Goal: Information Seeking & Learning: Check status

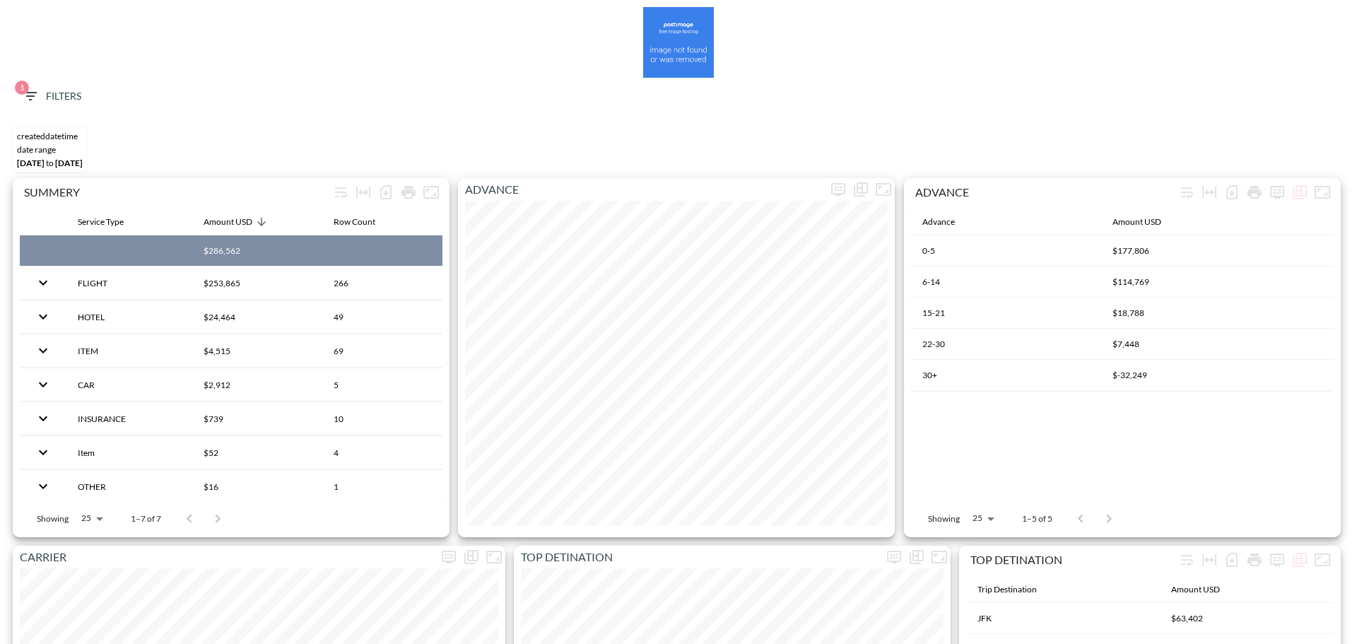
click at [49, 86] on button "1 Filters" at bounding box center [51, 96] width 71 height 26
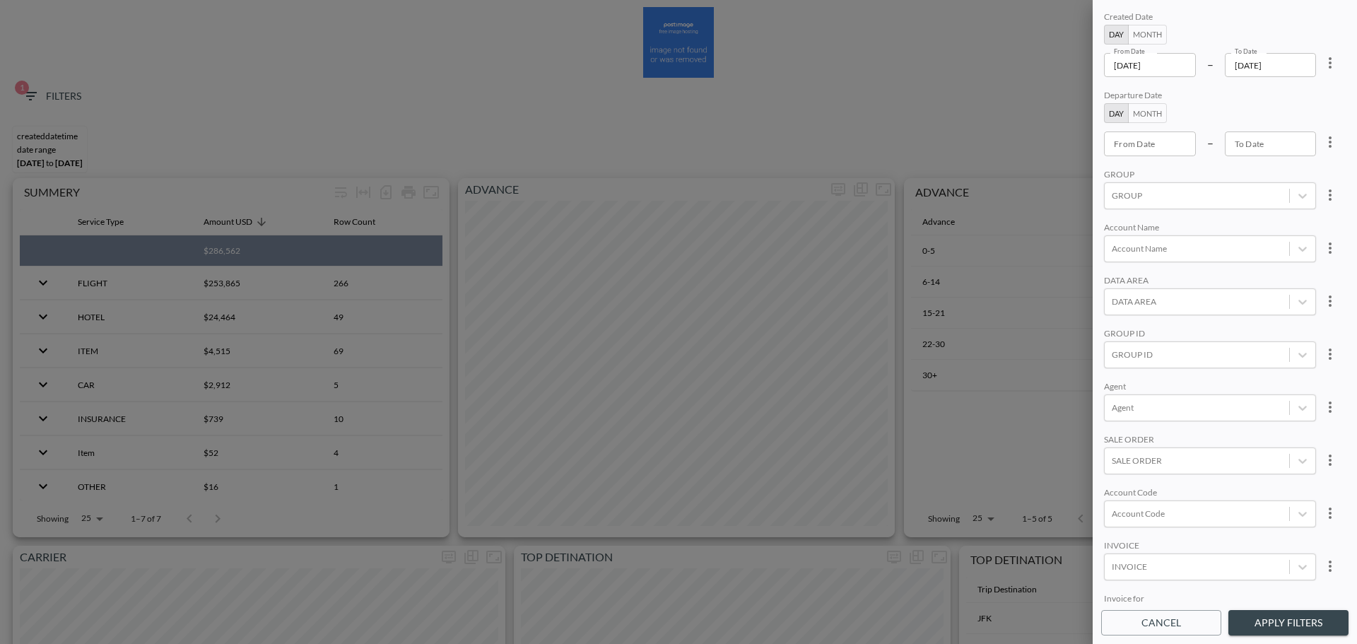
click at [1323, 67] on icon "more" at bounding box center [1330, 62] width 17 height 17
click at [1292, 100] on li "Clear" at bounding box center [1277, 95] width 127 height 25
type input "YYYY-MM-DD"
click at [1157, 148] on input "YYYY-MM-DD" at bounding box center [1150, 143] width 92 height 24
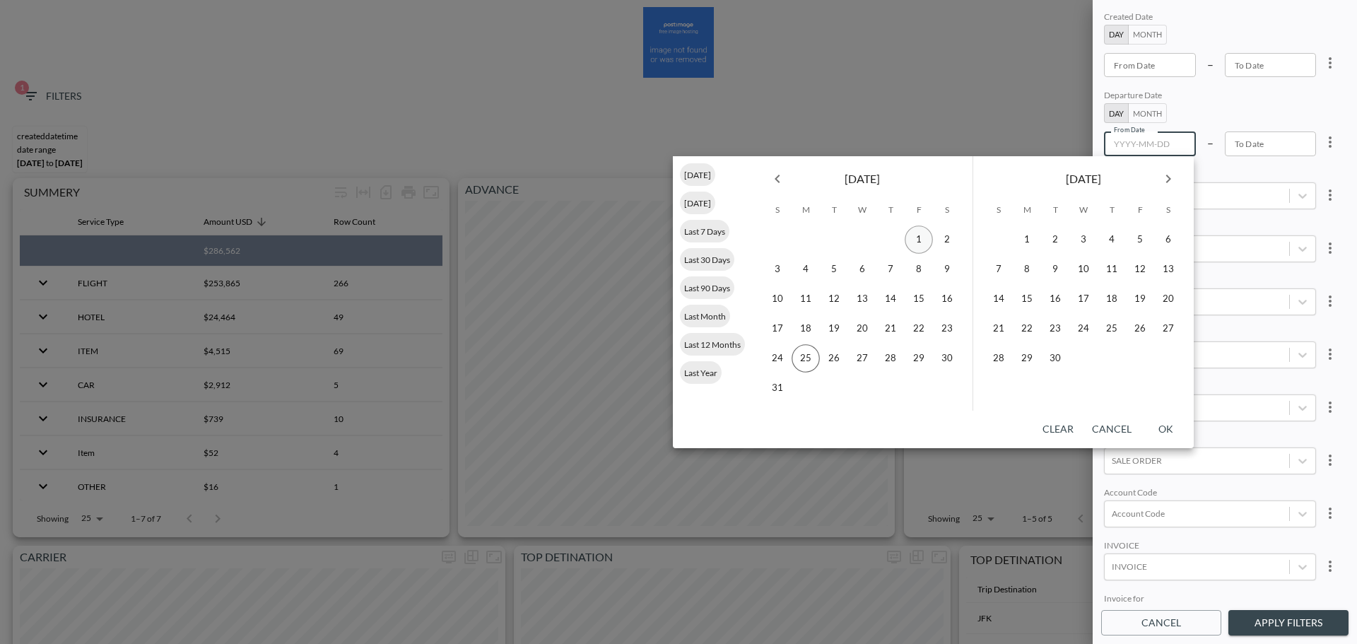
click at [918, 240] on button "1" at bounding box center [919, 239] width 28 height 28
type input "[DATE]"
type input "YYYY-MM-DD"
click at [1110, 325] on button "25" at bounding box center [1112, 329] width 28 height 28
type input "[DATE]"
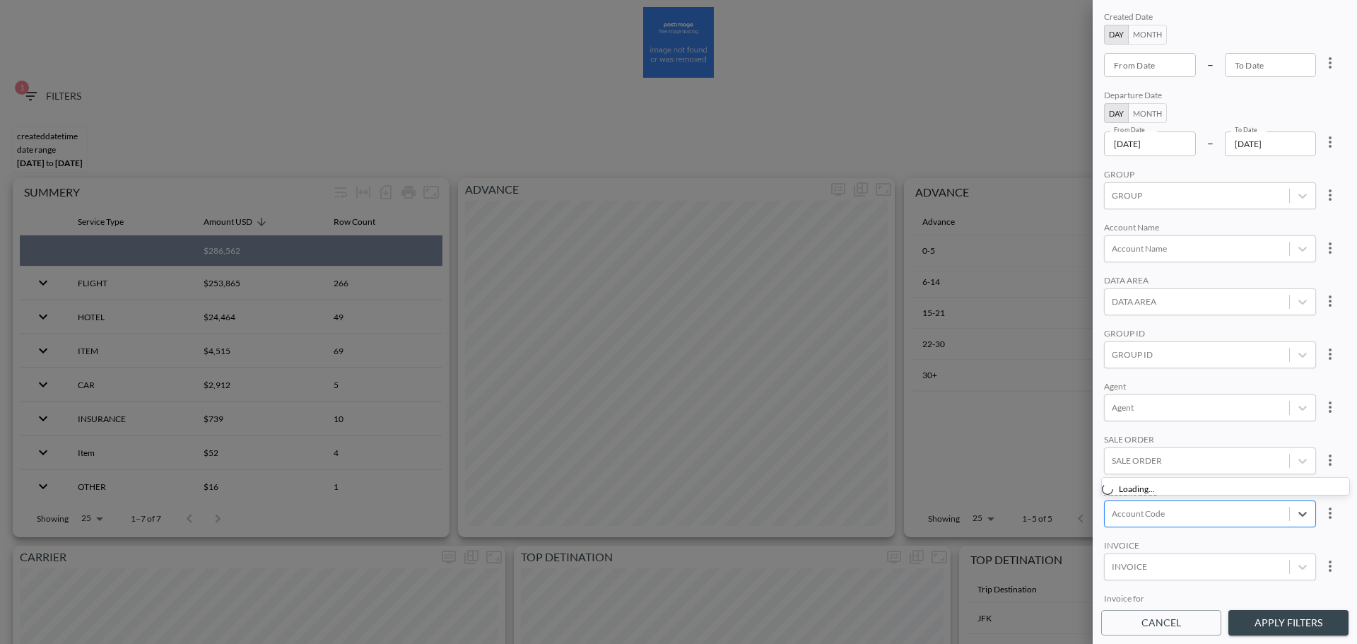
click at [1160, 522] on div "Account Code" at bounding box center [1197, 513] width 184 height 19
type input "נ"
click at [1110, 412] on input "BLUW" at bounding box center [1115, 419] width 30 height 30
type input "BLU"
click at [1246, 332] on div "GROUP ID" at bounding box center [1210, 334] width 212 height 13
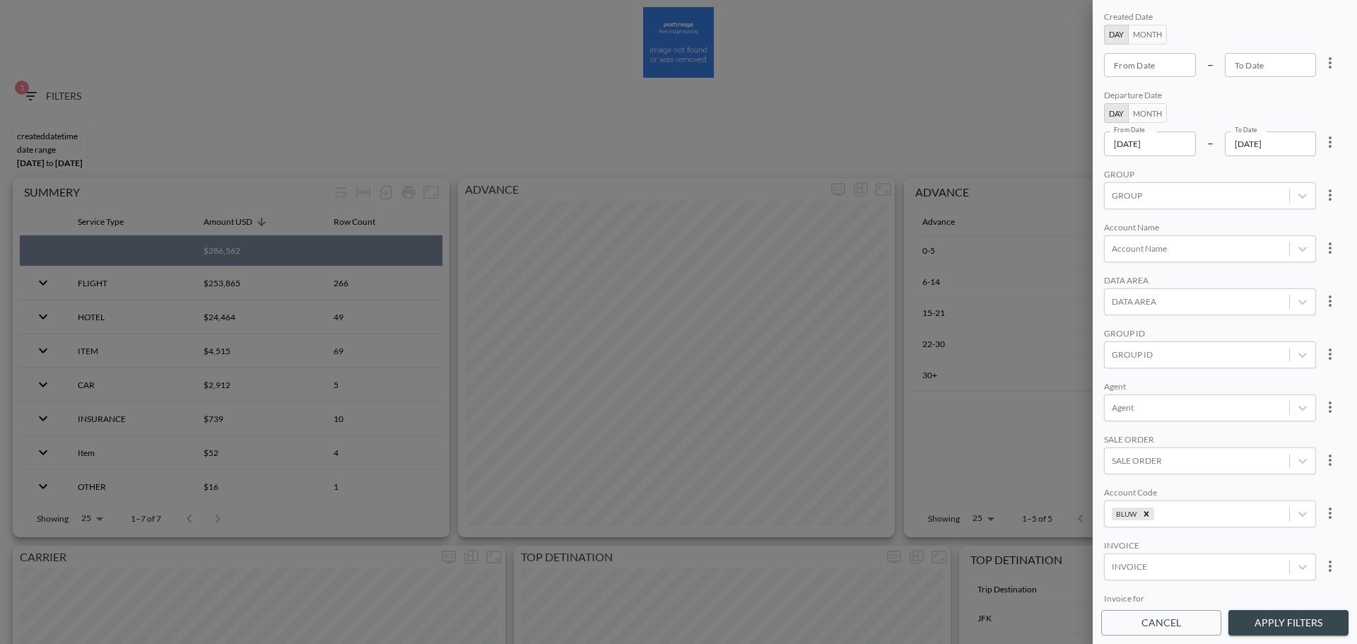
click at [1290, 626] on button "Apply Filters" at bounding box center [1289, 623] width 120 height 26
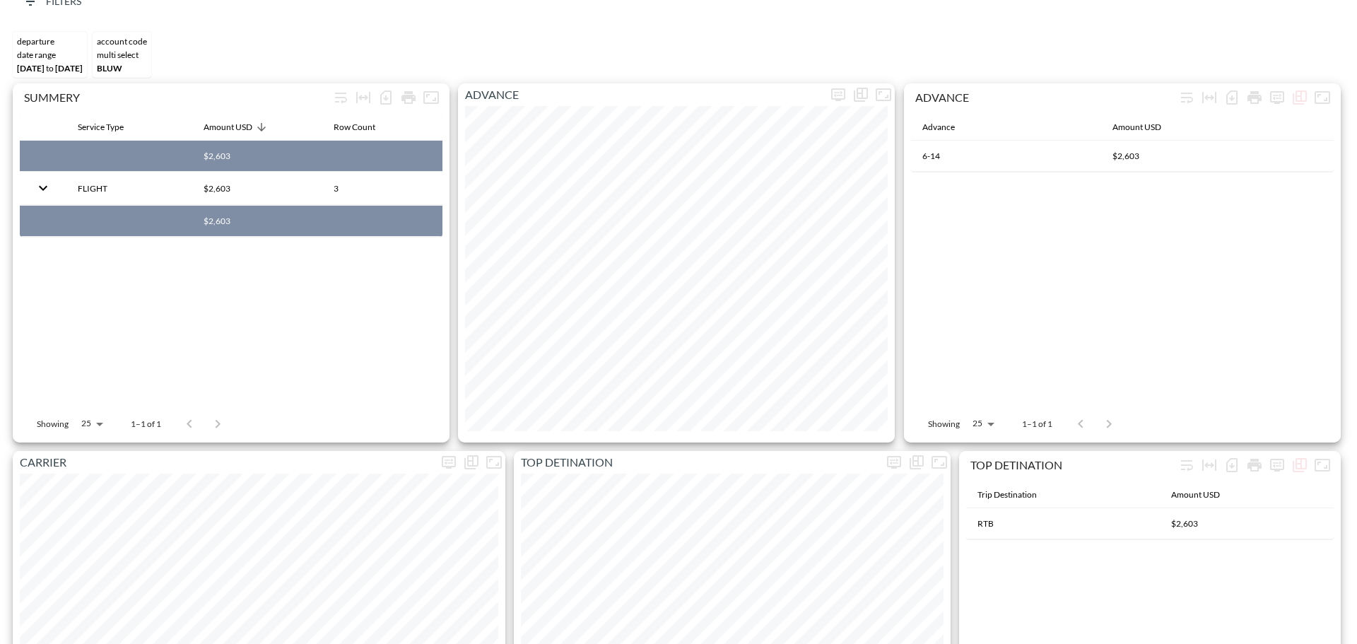
scroll to position [353, 0]
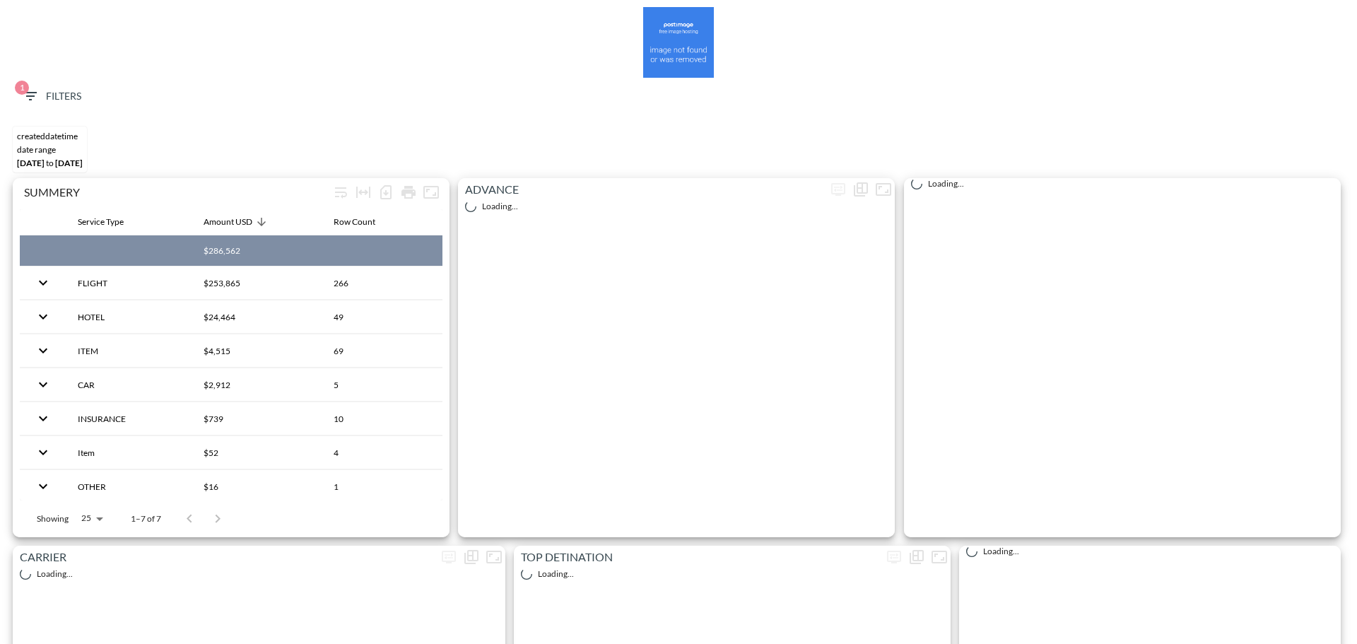
click at [42, 95] on span "1 Filters" at bounding box center [51, 97] width 59 height 18
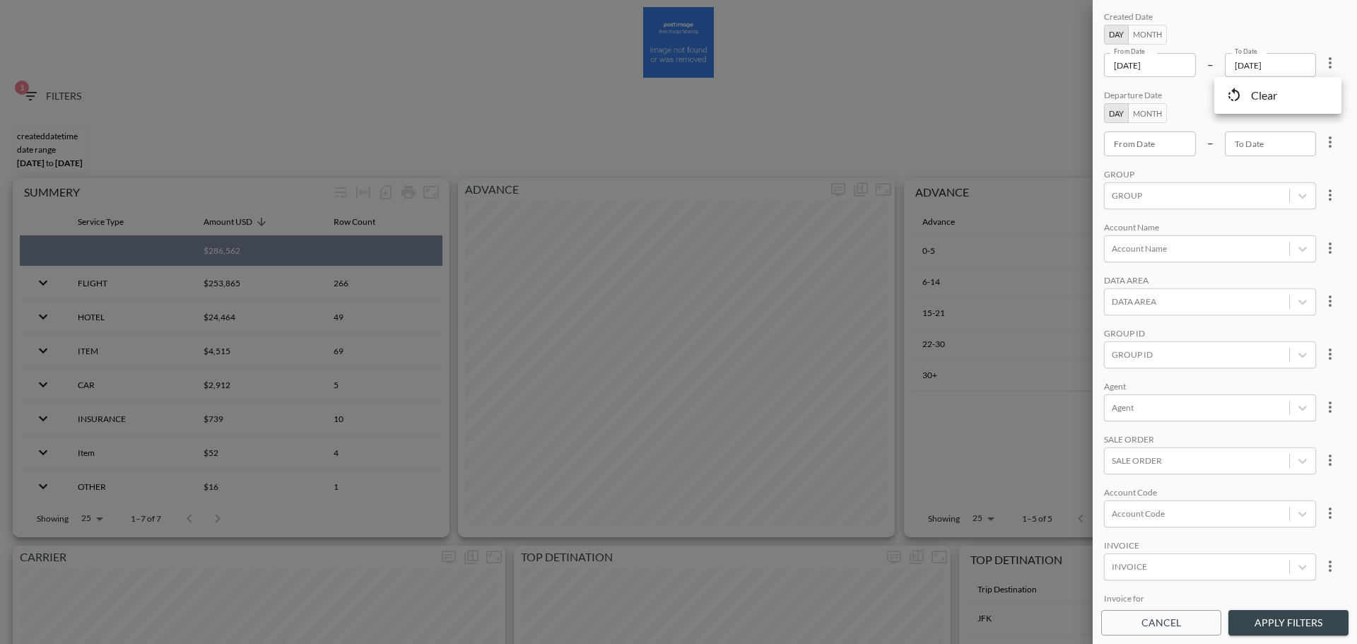
click at [1263, 100] on div at bounding box center [678, 322] width 1357 height 644
click at [1330, 62] on icon "more" at bounding box center [1330, 62] width 17 height 17
click at [1286, 88] on li "Clear" at bounding box center [1277, 95] width 127 height 25
type input "YYYY-MM-DD"
click at [1155, 145] on input "YYYY-MM-DD" at bounding box center [1150, 143] width 92 height 24
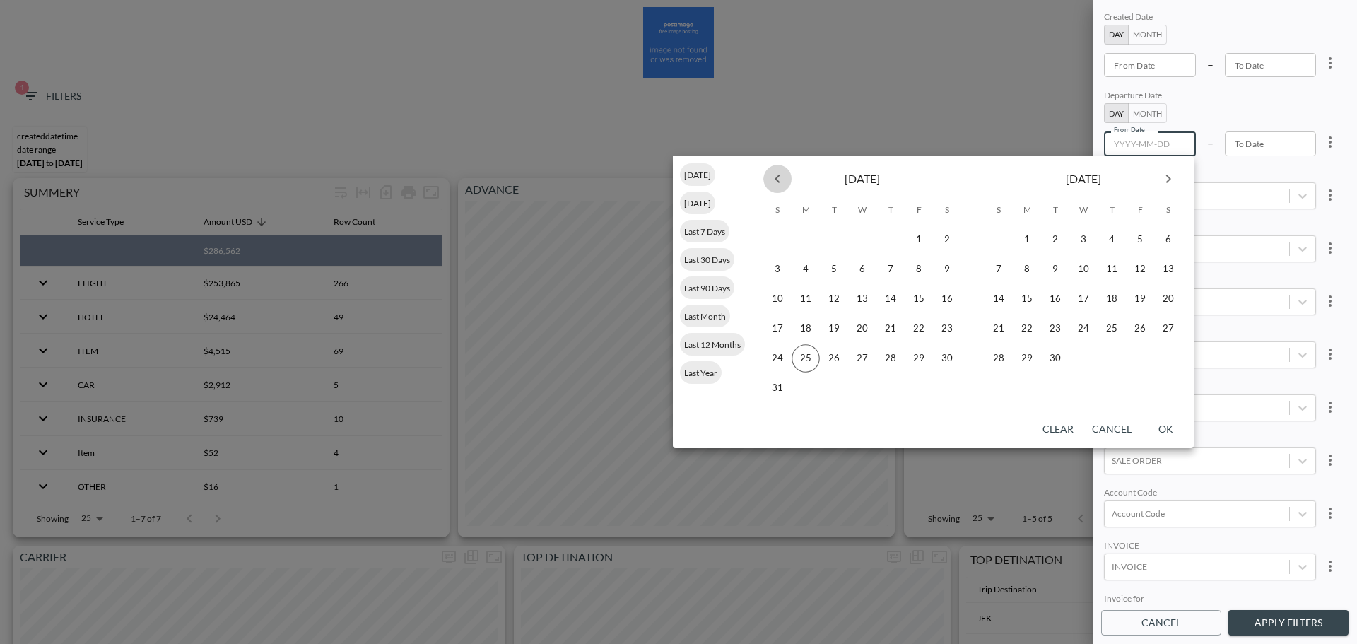
click at [783, 183] on icon "Previous month" at bounding box center [777, 178] width 17 height 17
click at [1137, 235] on button "1" at bounding box center [1140, 239] width 28 height 28
type input "[DATE]"
type input "YYYY-MM-DD"
click at [1168, 176] on icon "Next month" at bounding box center [1168, 179] width 5 height 8
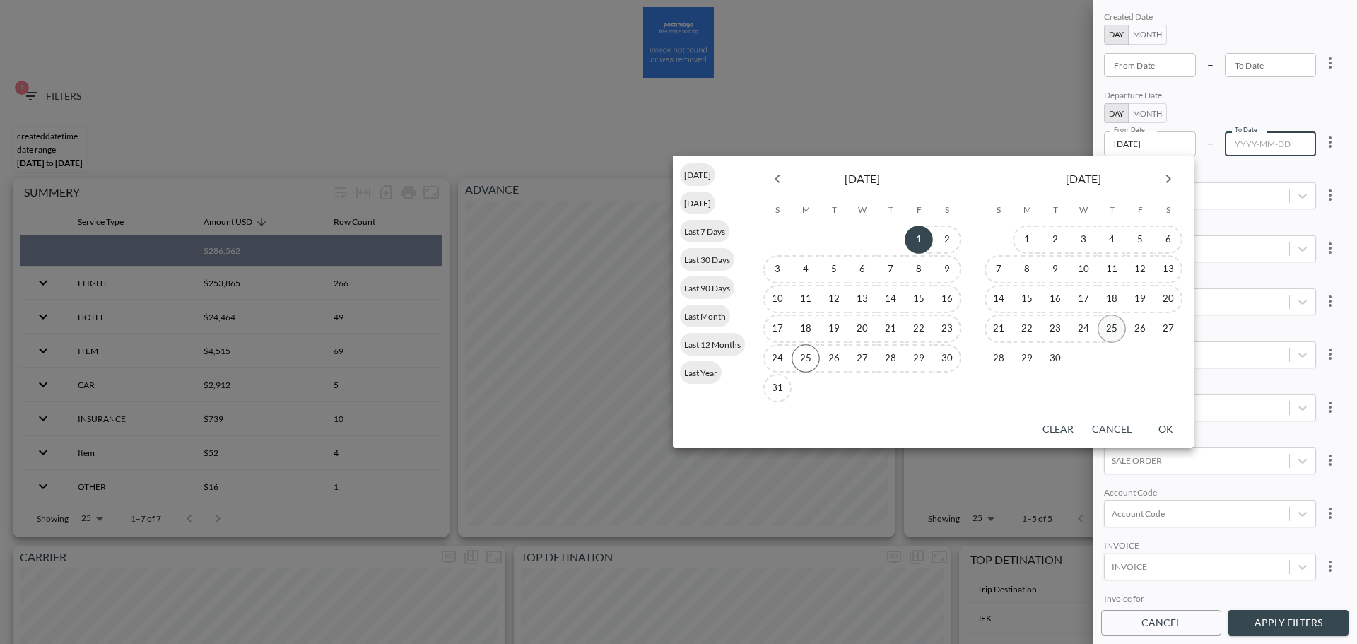
click at [1106, 330] on button "25" at bounding box center [1112, 329] width 28 height 28
type input "[DATE]"
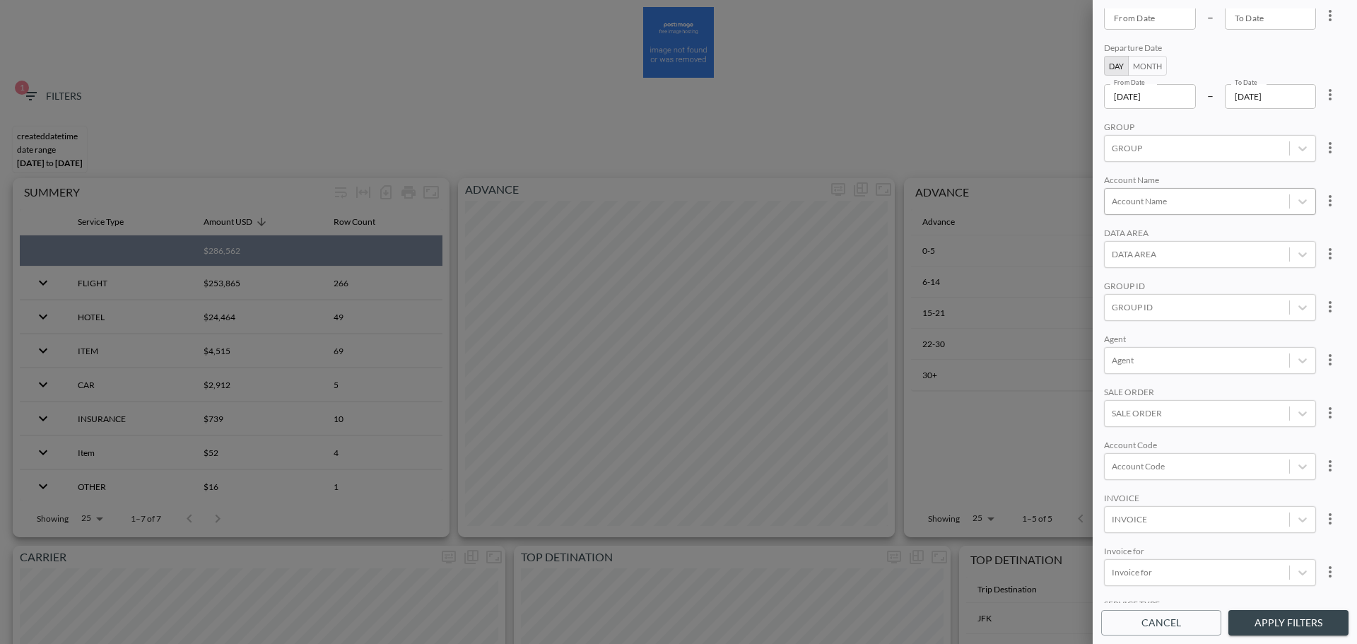
scroll to position [71, 0]
click at [1180, 446] on div at bounding box center [1197, 442] width 170 height 13
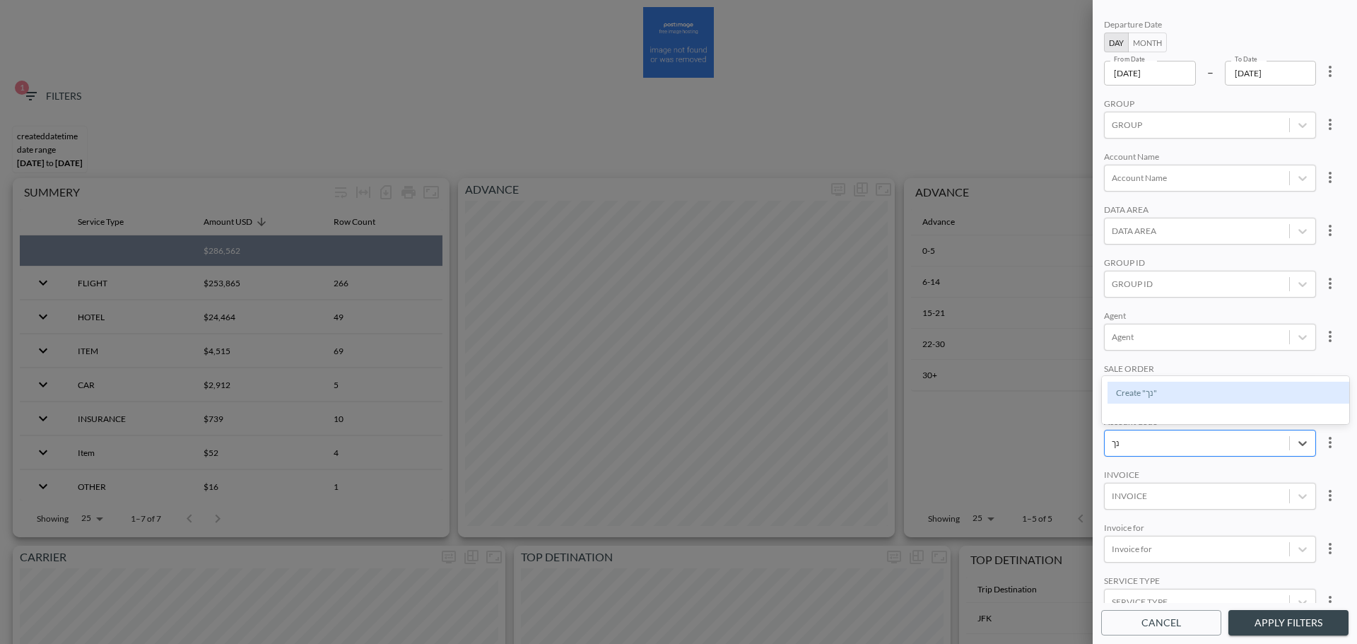
type input "נ"
click at [1118, 397] on input "BLUW" at bounding box center [1115, 397] width 30 height 30
type input "BLUW"
click at [1197, 361] on div "Created Date Day Month From Date From Date – To Date To Date Departure Date Day…" at bounding box center [1224, 305] width 247 height 594
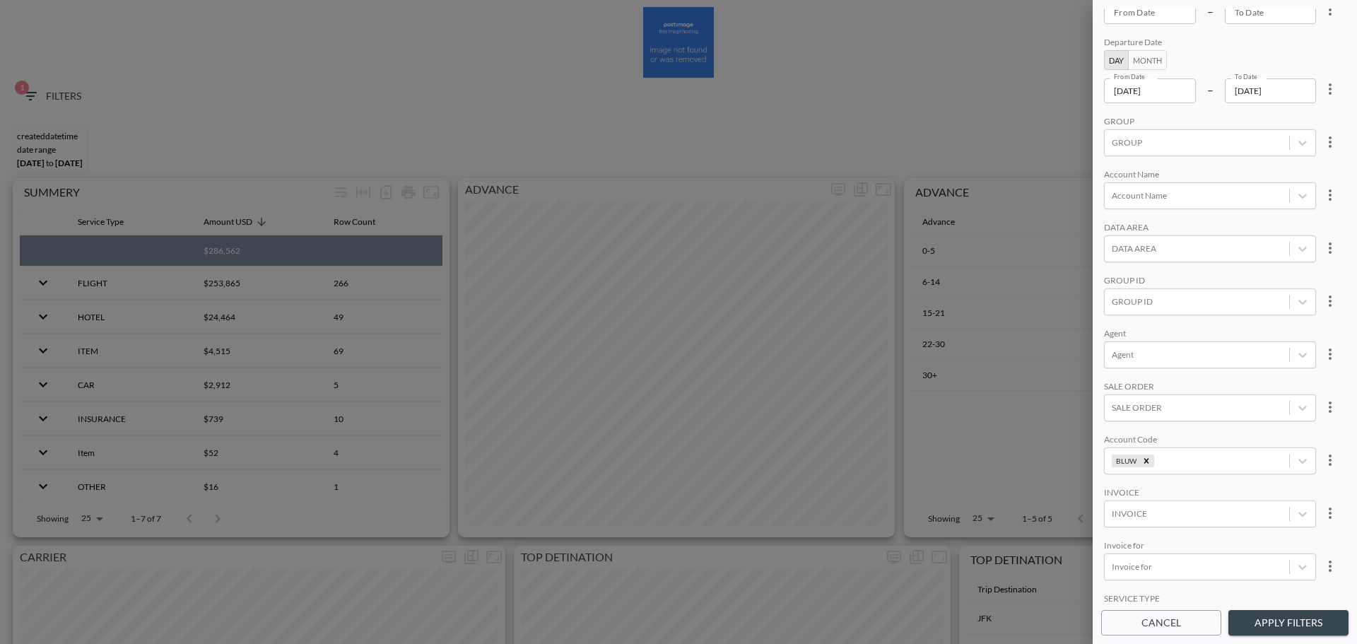
scroll to position [141, 0]
click at [1280, 621] on button "Apply Filters" at bounding box center [1289, 623] width 120 height 26
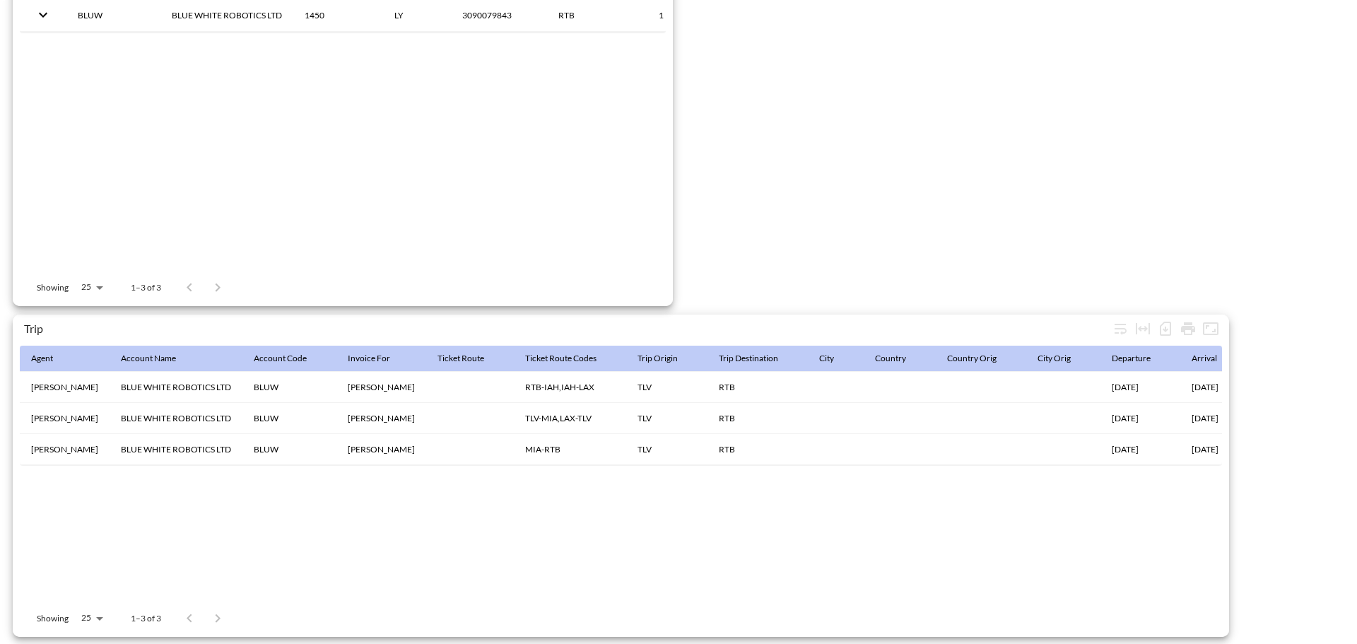
scroll to position [2223, 0]
click at [1166, 325] on icon "Number of rows selected for download: 3" at bounding box center [1165, 328] width 17 height 17
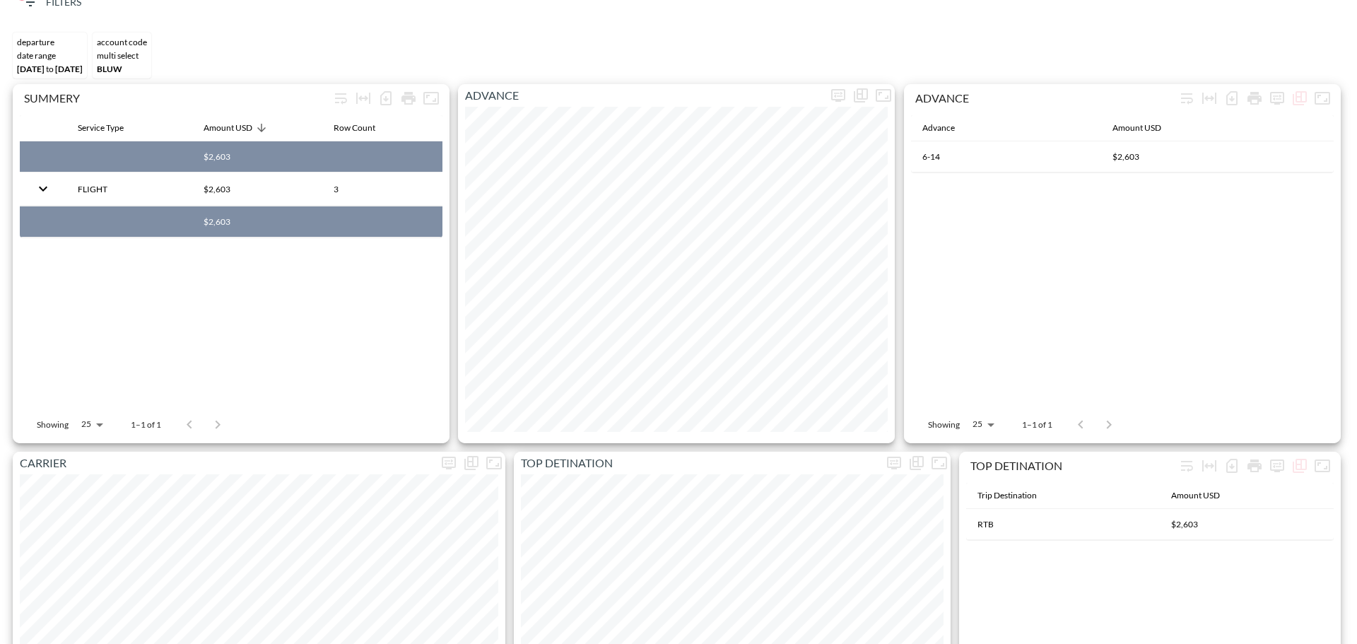
scroll to position [0, 0]
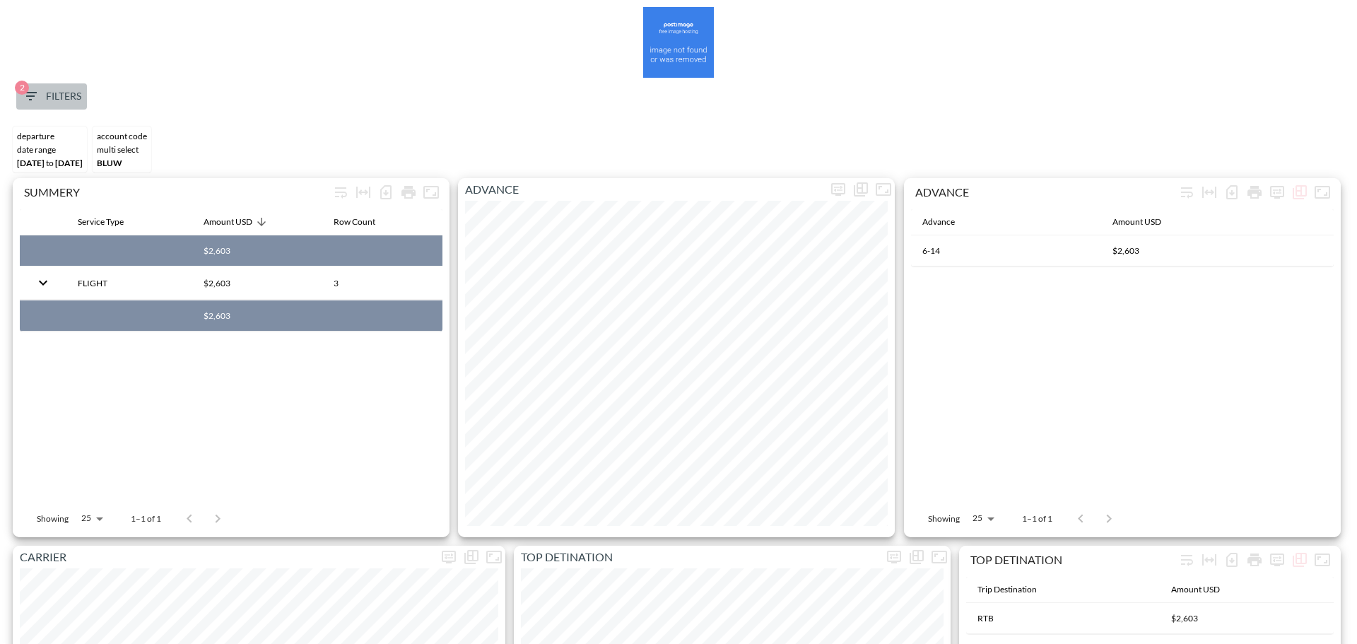
click at [56, 95] on span "2 Filters" at bounding box center [51, 97] width 59 height 18
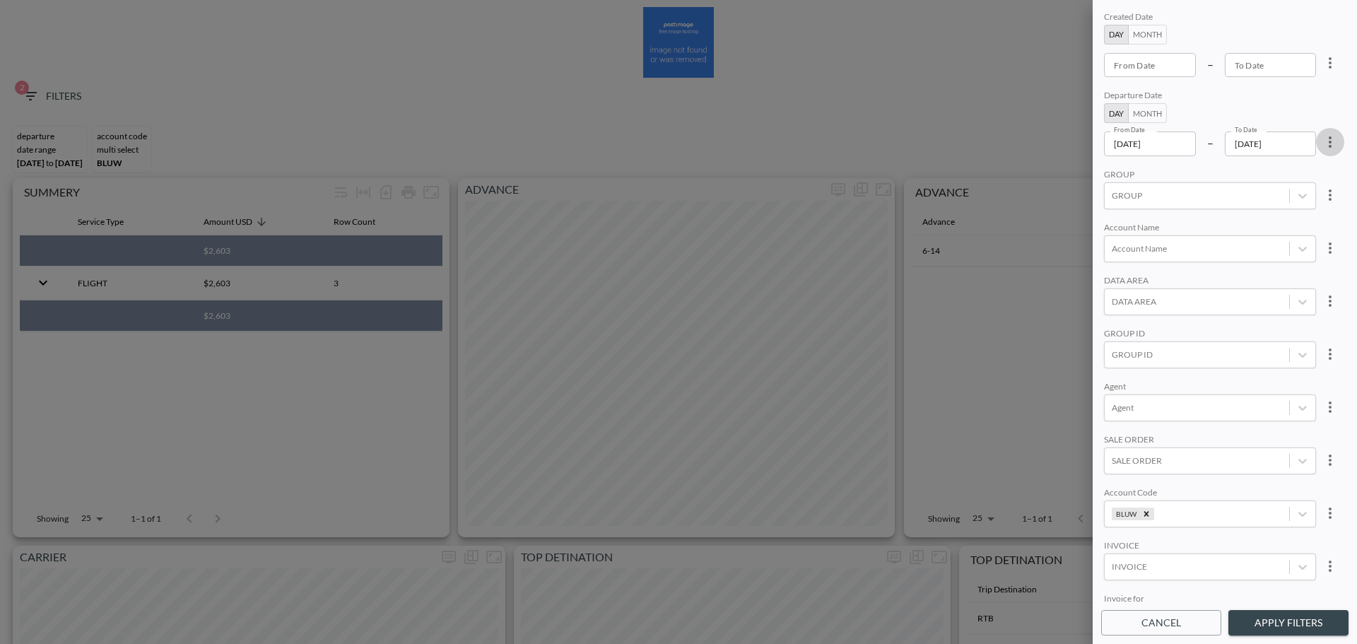
click at [1327, 139] on icon "more" at bounding box center [1330, 142] width 17 height 17
click at [1290, 169] on li "Clear" at bounding box center [1277, 174] width 127 height 25
type input "YYYY-MM-DD"
click at [1185, 142] on input "YYYY-MM-DD" at bounding box center [1150, 143] width 92 height 24
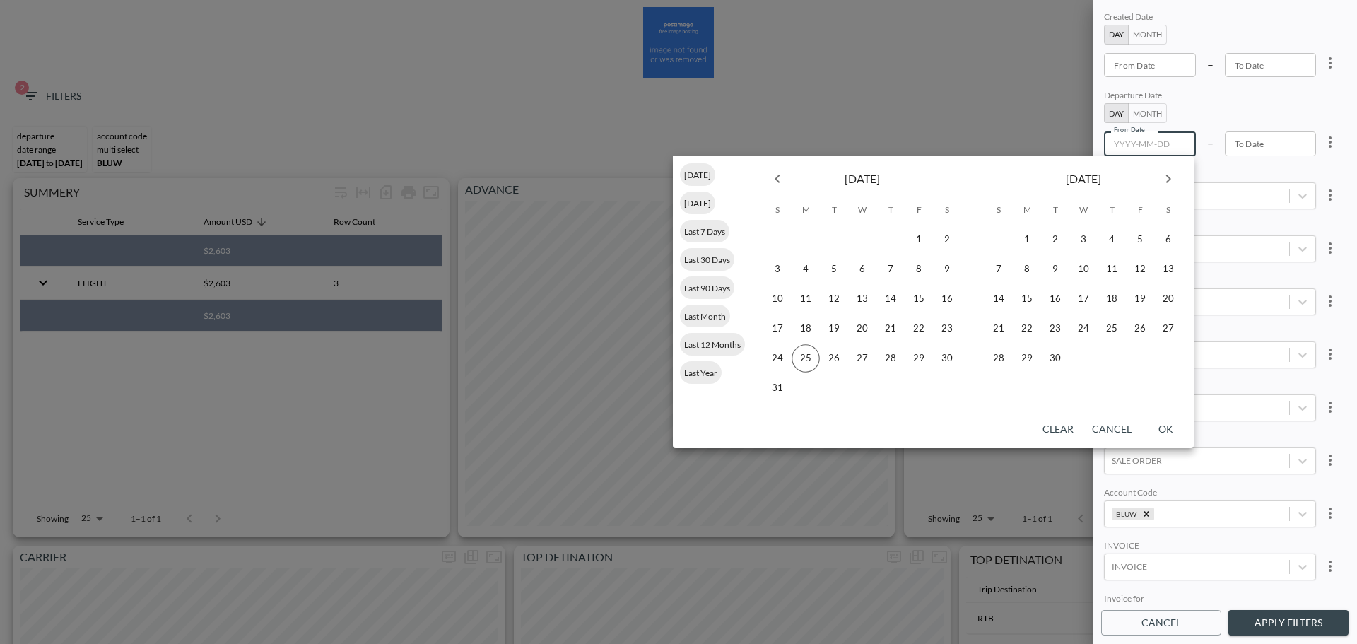
click at [1330, 66] on icon "more" at bounding box center [1330, 62] width 17 height 17
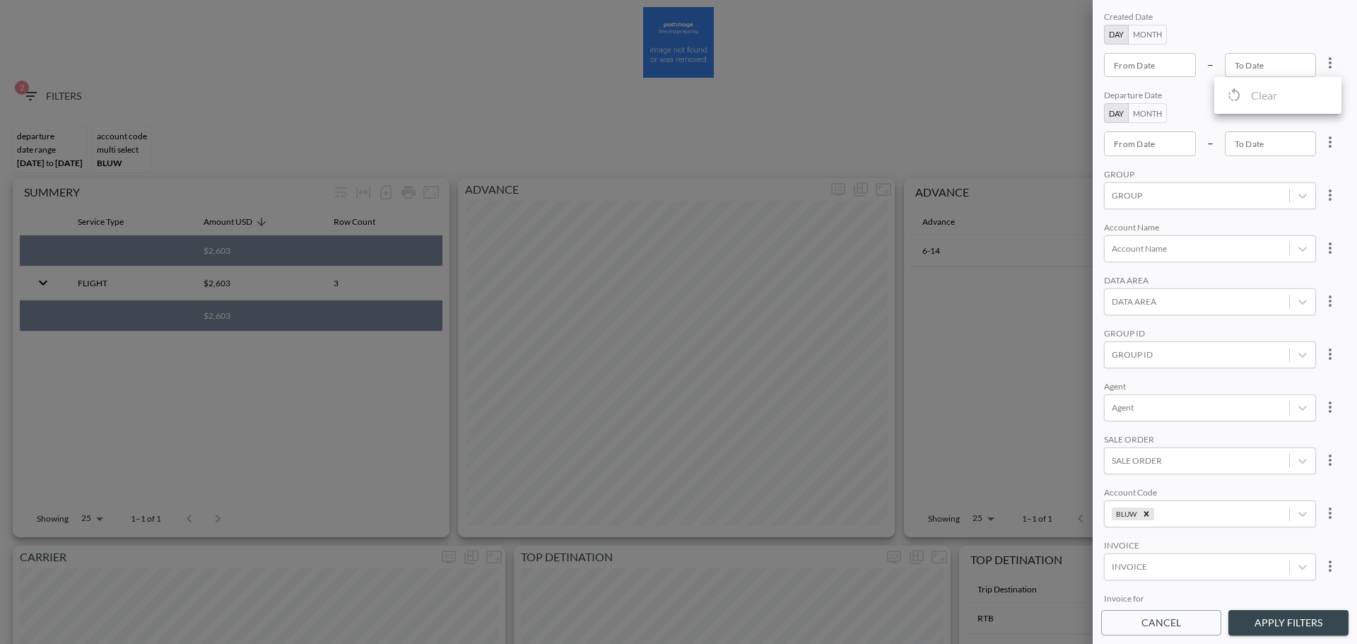
click at [1164, 67] on div at bounding box center [678, 322] width 1357 height 644
type input "YYYY-MM-DD"
click at [1160, 66] on input "YYYY-MM-DD" at bounding box center [1150, 65] width 92 height 24
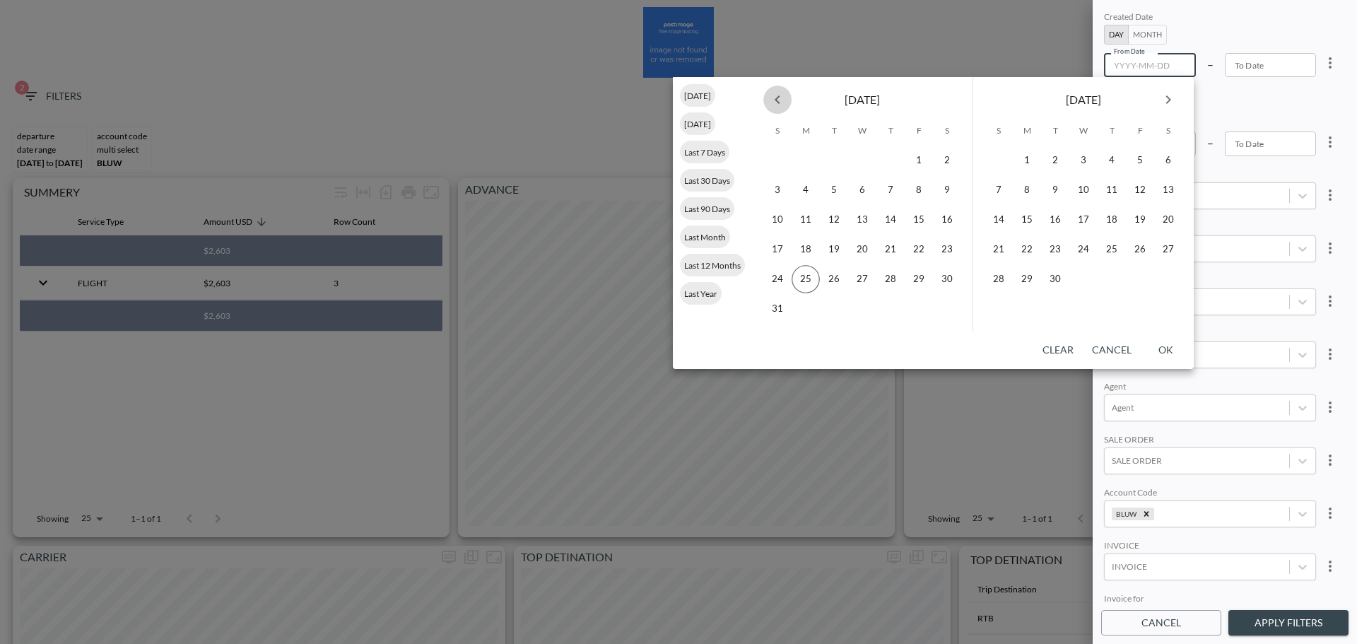
click at [786, 95] on button "Previous month" at bounding box center [777, 100] width 28 height 28
click at [920, 245] on button "25" at bounding box center [919, 249] width 28 height 28
type input "2025-07-25"
type input "YYYY-MM-DD"
click at [1043, 278] on button "26" at bounding box center [1055, 279] width 28 height 28
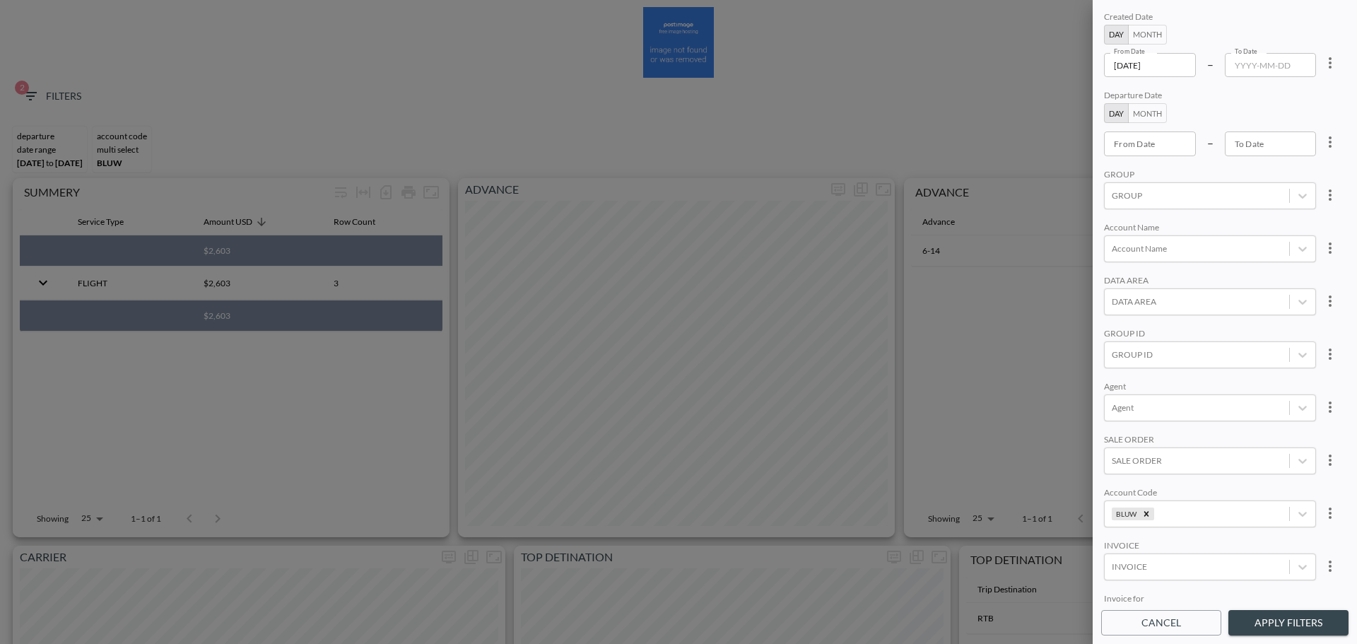
type input "2025-08-26"
click at [1147, 508] on div "Remove BLUW" at bounding box center [1147, 514] width 16 height 13
click at [1169, 354] on div at bounding box center [1197, 354] width 170 height 13
type input "POI"
click at [1098, 270] on div "Created Date Day Month From Date 2025-07-25 From Date – To Date 2025-08-26 To D…" at bounding box center [1225, 322] width 264 height 644
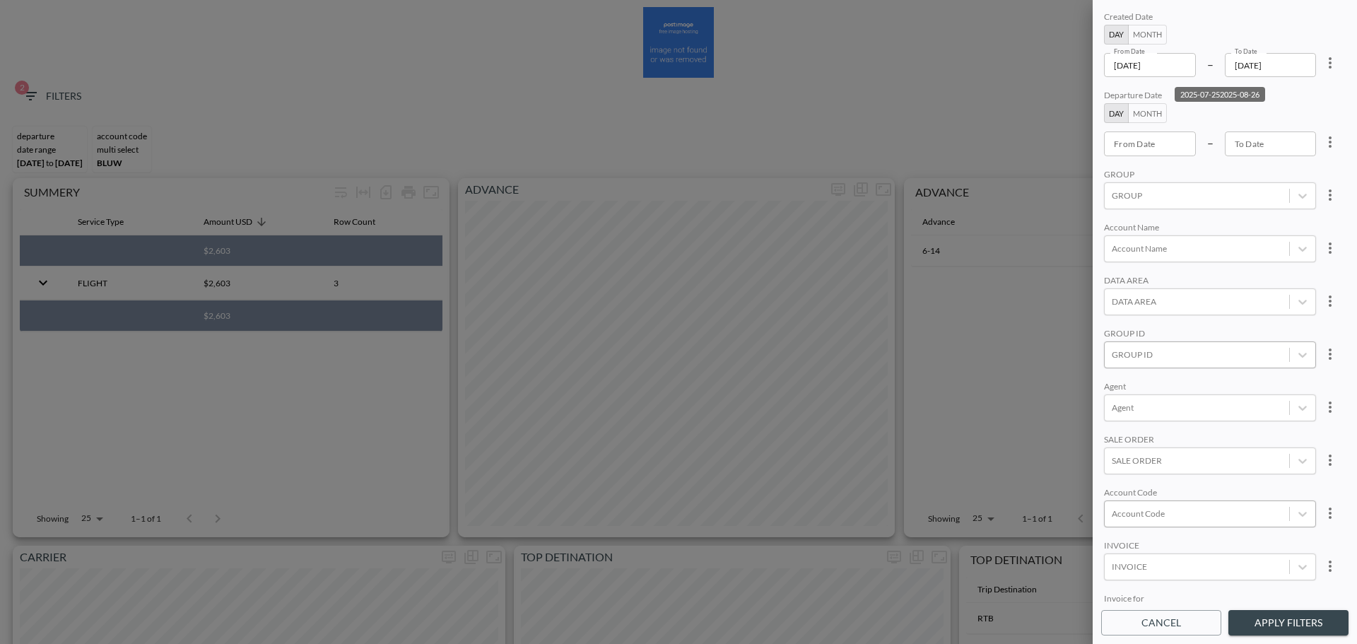
click at [1147, 348] on div at bounding box center [1197, 354] width 170 height 13
click at [1125, 279] on input "POINT" at bounding box center [1115, 284] width 30 height 30
type input "POI"
click at [1248, 217] on div "Created Date Day Month From Date 2025-07-25 From Date – To Date 2025-08-26 To D…" at bounding box center [1224, 305] width 247 height 594
click at [1296, 625] on button "Apply Filters" at bounding box center [1289, 623] width 120 height 26
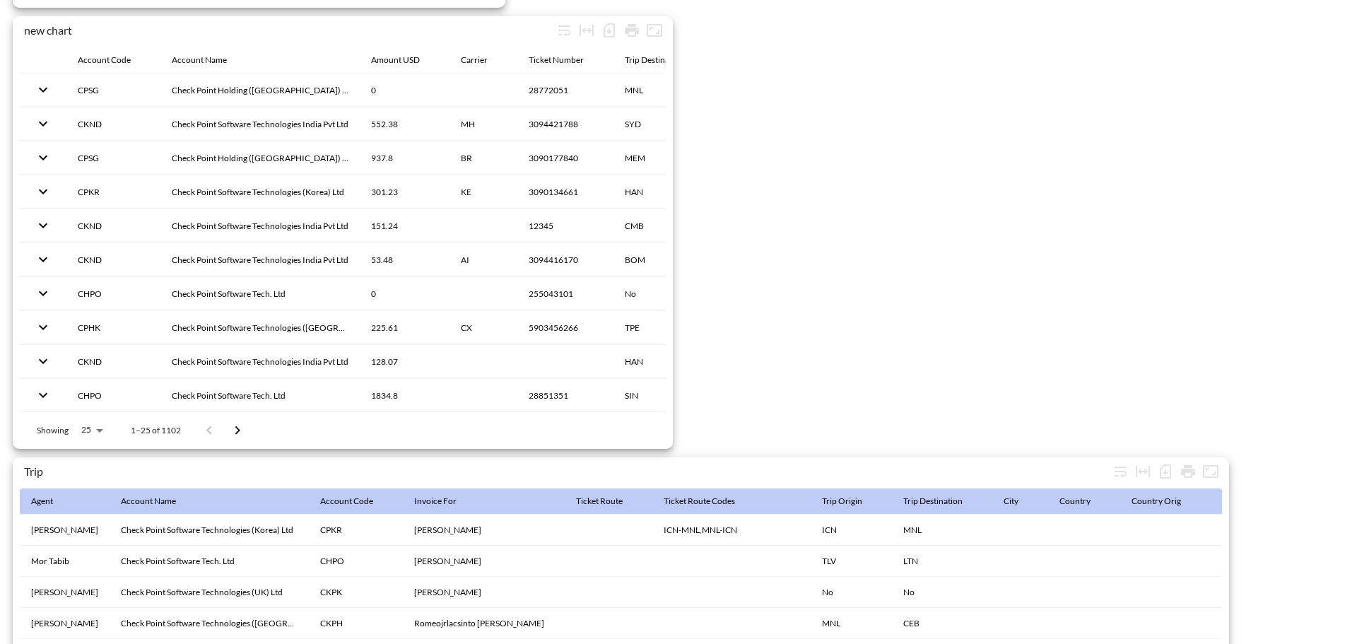
scroll to position [2223, 0]
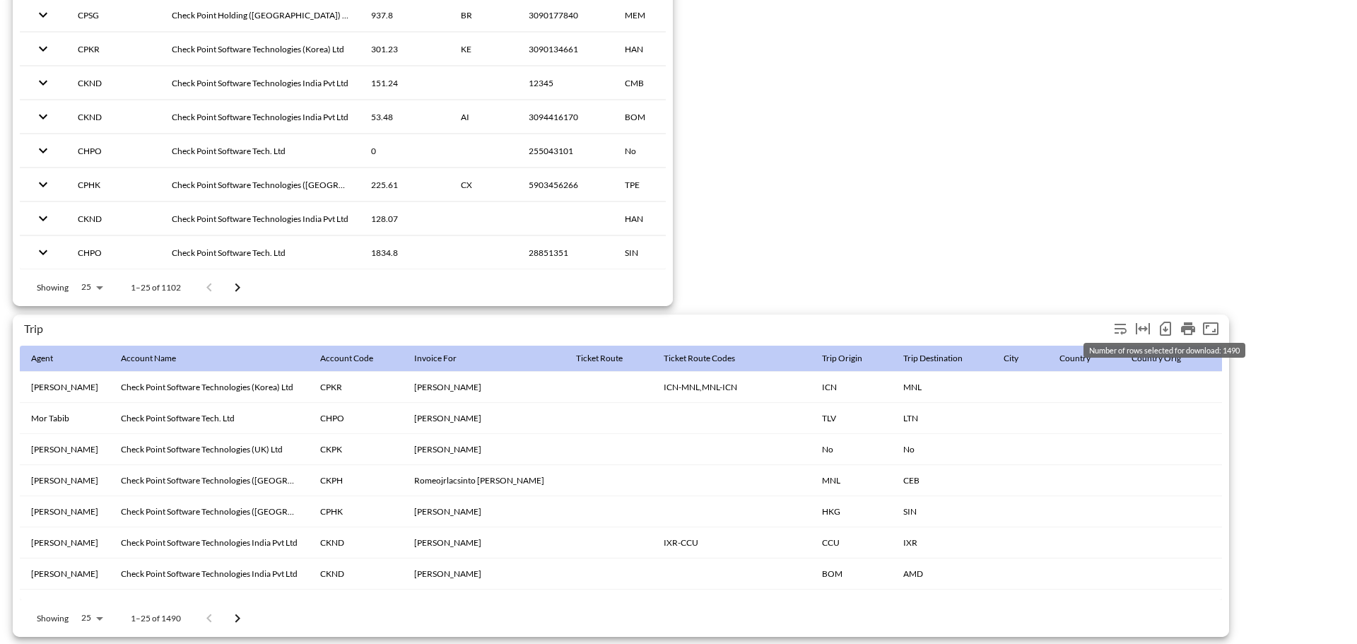
click at [1166, 327] on icon "Number of rows selected for download: 1490" at bounding box center [1166, 330] width 6 height 6
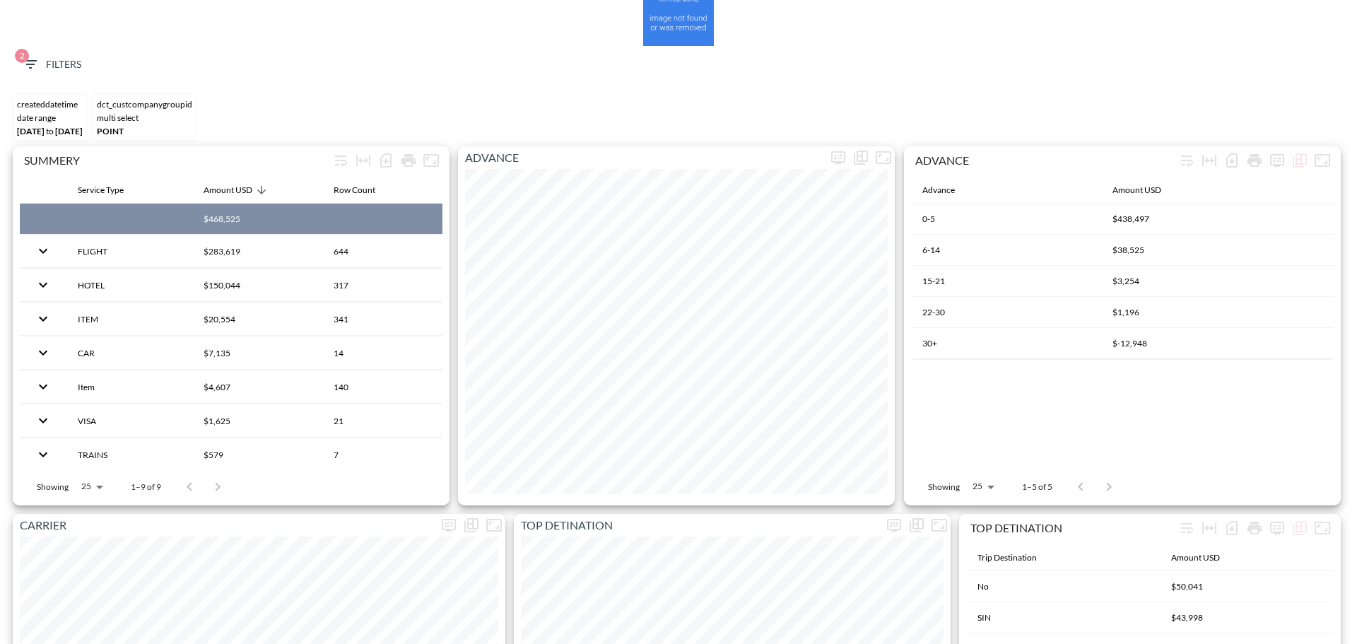
scroll to position [0, 0]
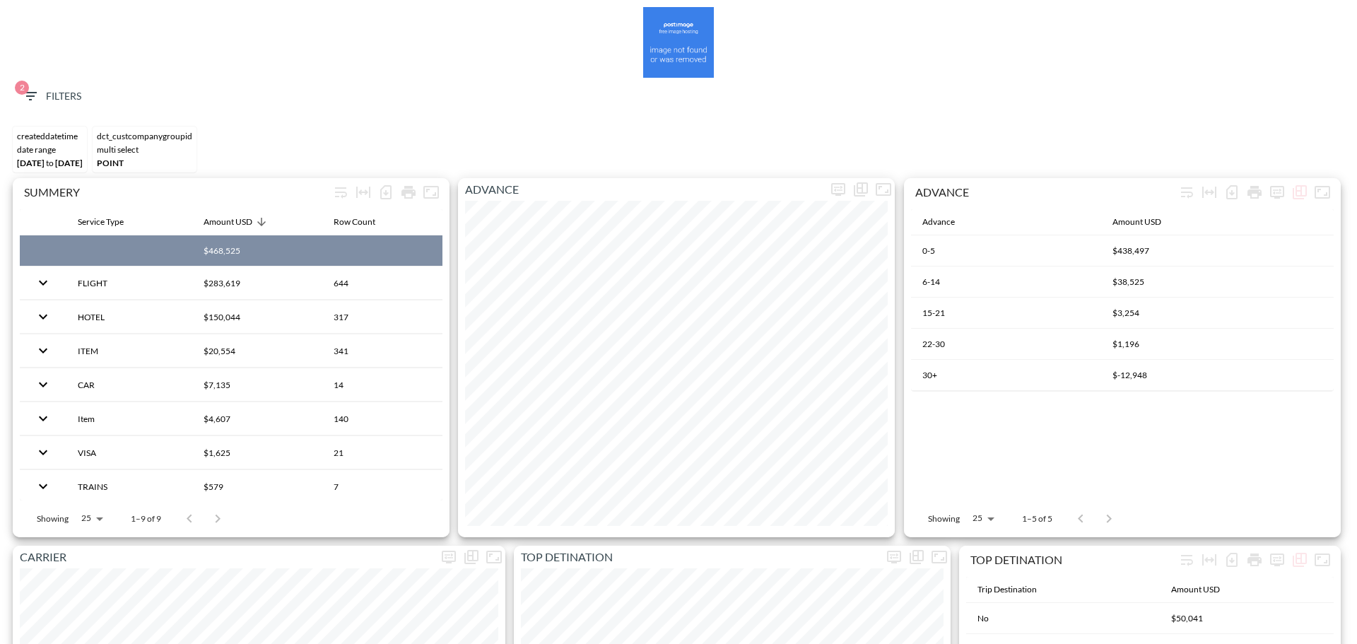
click at [50, 102] on span "2 Filters" at bounding box center [51, 97] width 59 height 18
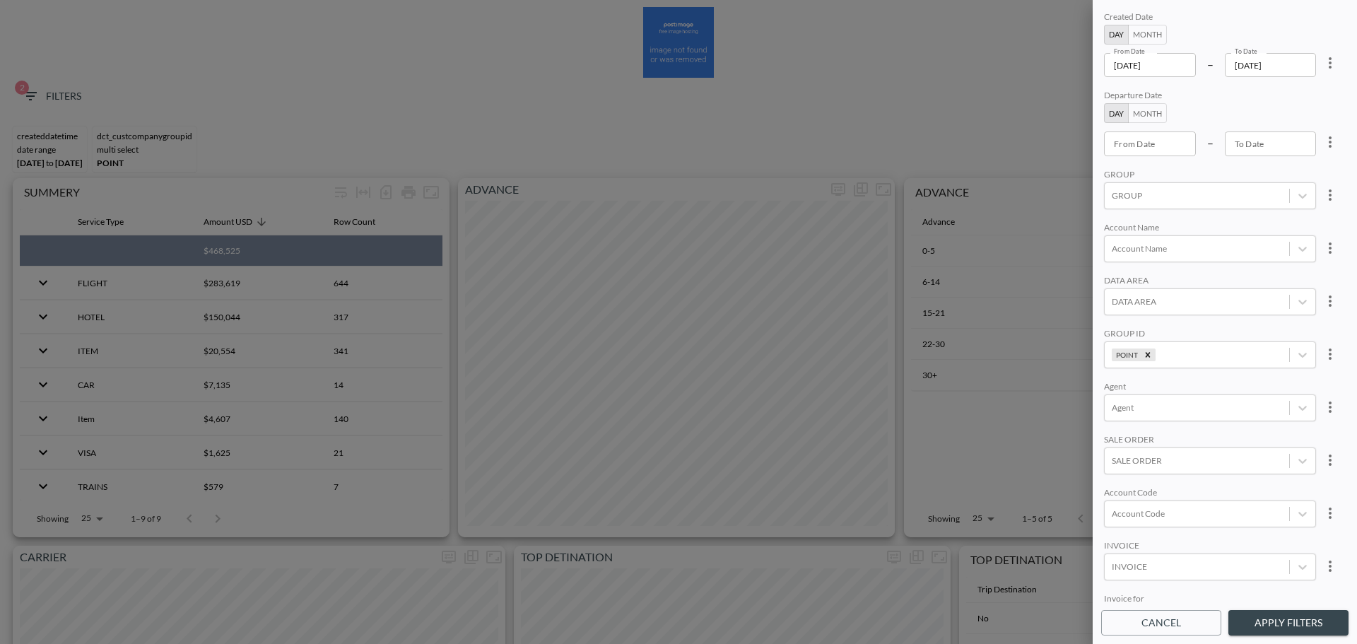
click at [1330, 66] on icon "more" at bounding box center [1330, 62] width 17 height 17
click at [1299, 95] on li "Clear" at bounding box center [1277, 95] width 127 height 25
click at [1331, 356] on icon "more" at bounding box center [1330, 354] width 17 height 17
click at [1292, 373] on ul "Clear" at bounding box center [1277, 386] width 127 height 37
click at [1291, 385] on li "Clear" at bounding box center [1277, 386] width 127 height 25
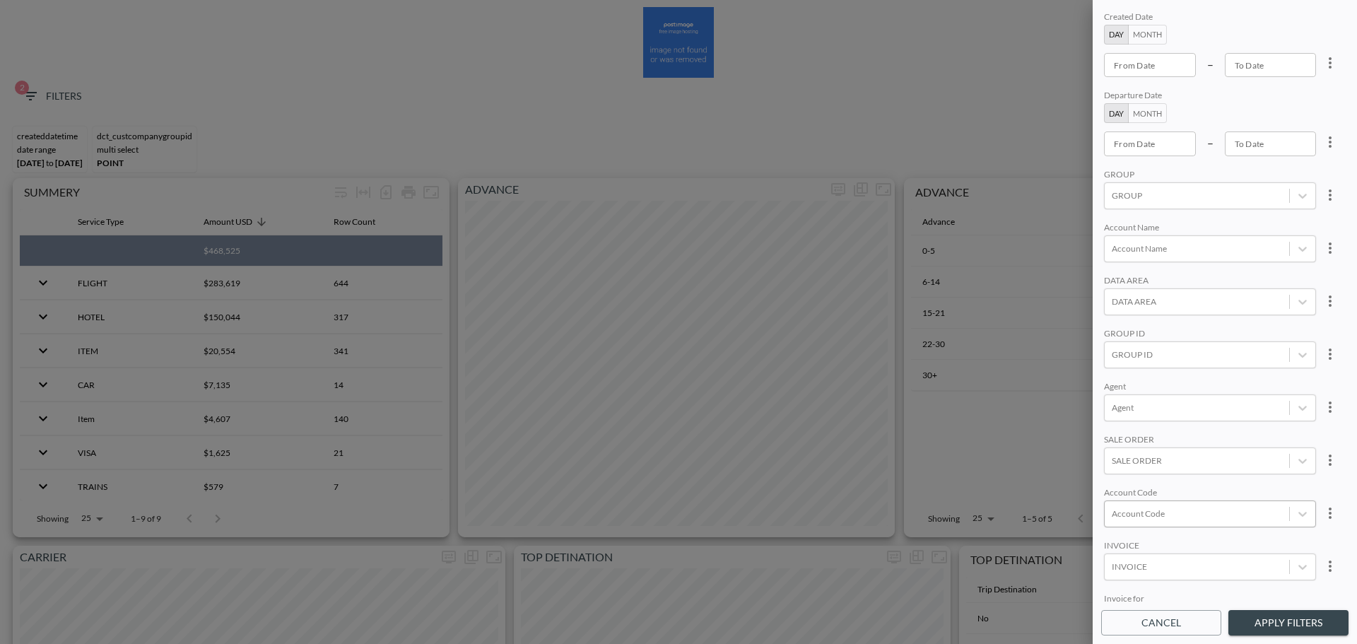
scroll to position [71, 0]
click at [1201, 498] on div at bounding box center [1197, 495] width 170 height 13
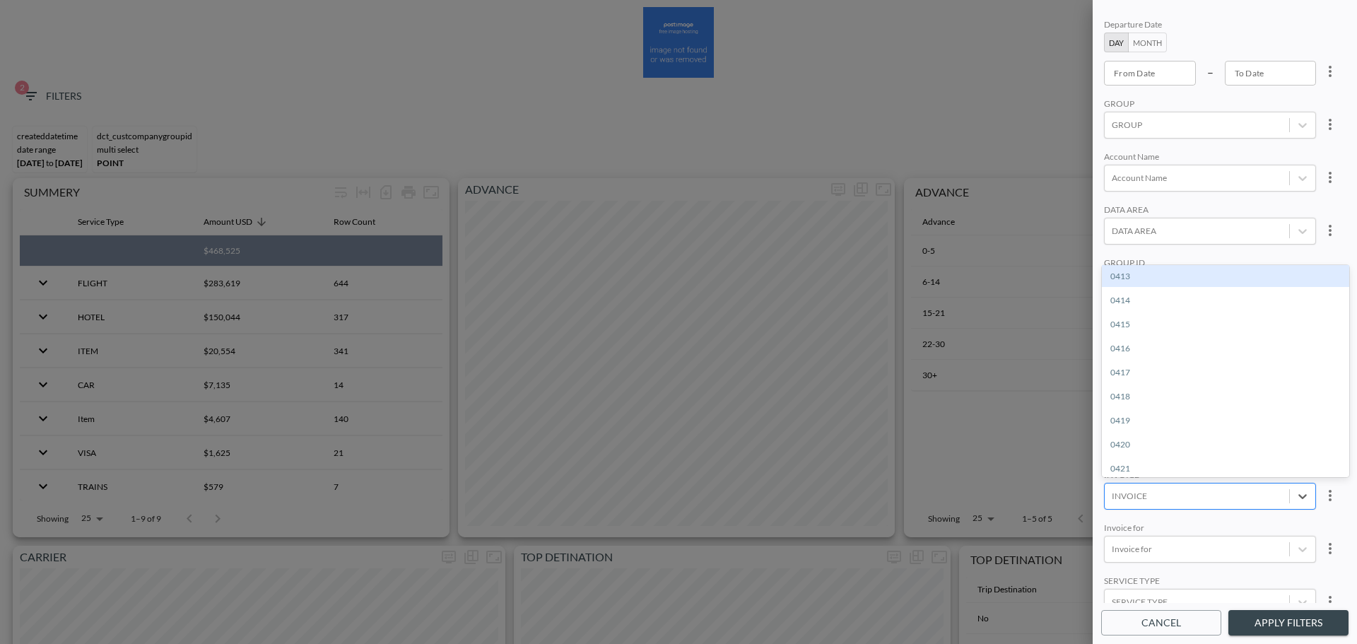
paste input "INVC00029879"
type input "INVC00029879"
click at [1180, 277] on div "Create "INVC00029879"" at bounding box center [1225, 276] width 247 height 22
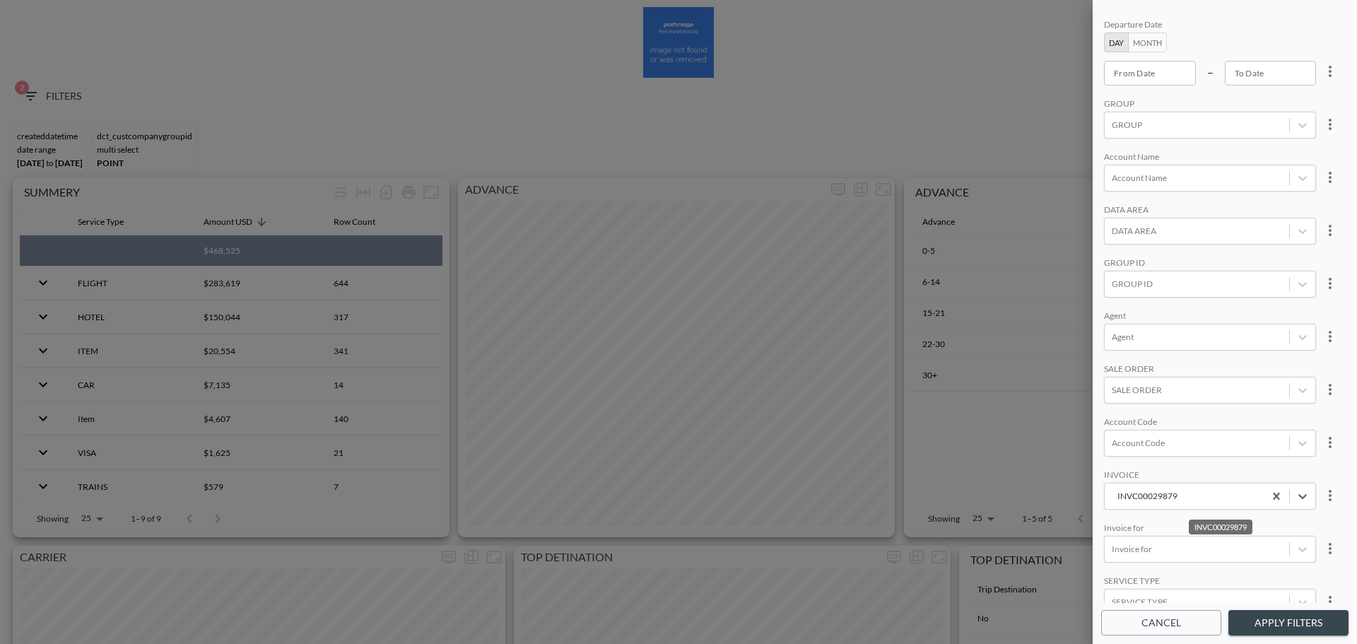
click at [1262, 622] on button "Apply Filters" at bounding box center [1289, 623] width 120 height 26
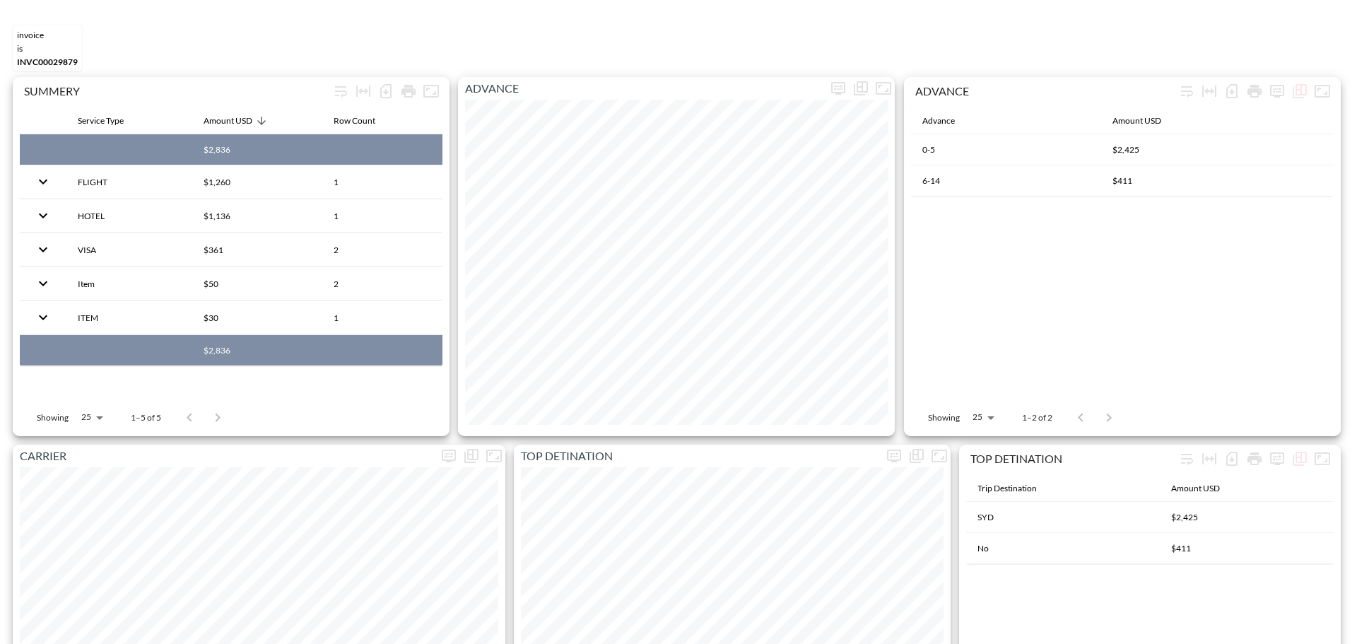
scroll to position [0, 0]
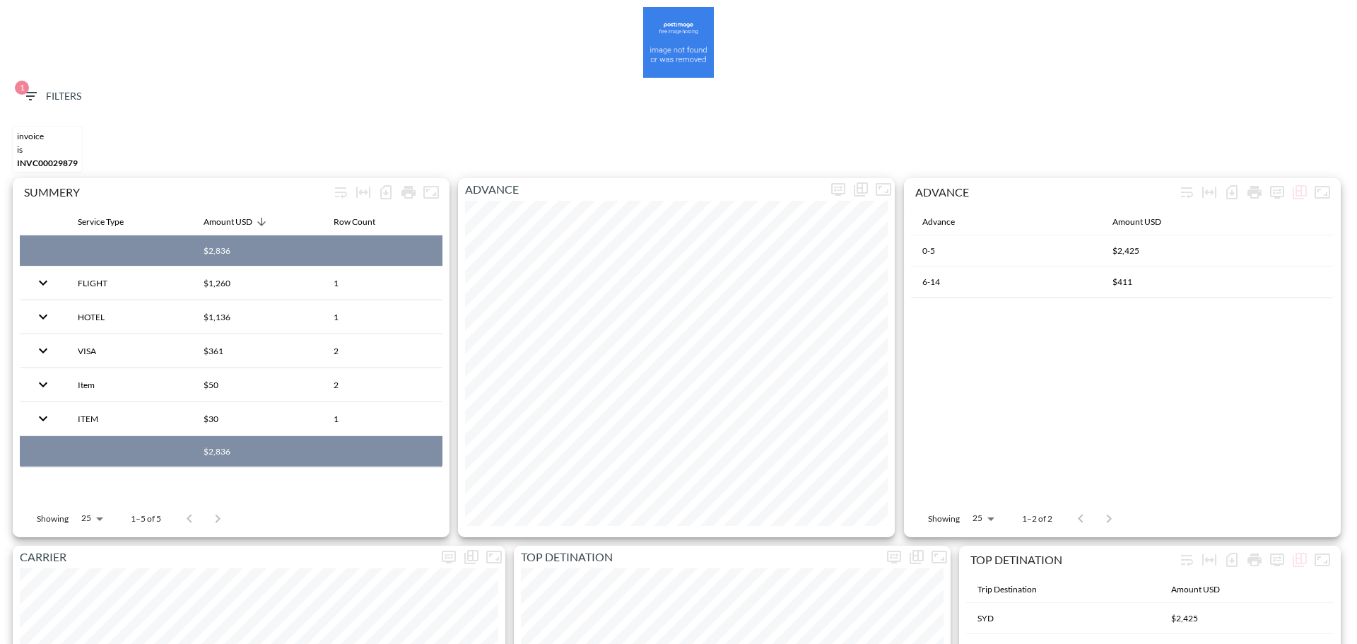
click at [59, 95] on span "1 Filters" at bounding box center [51, 97] width 59 height 18
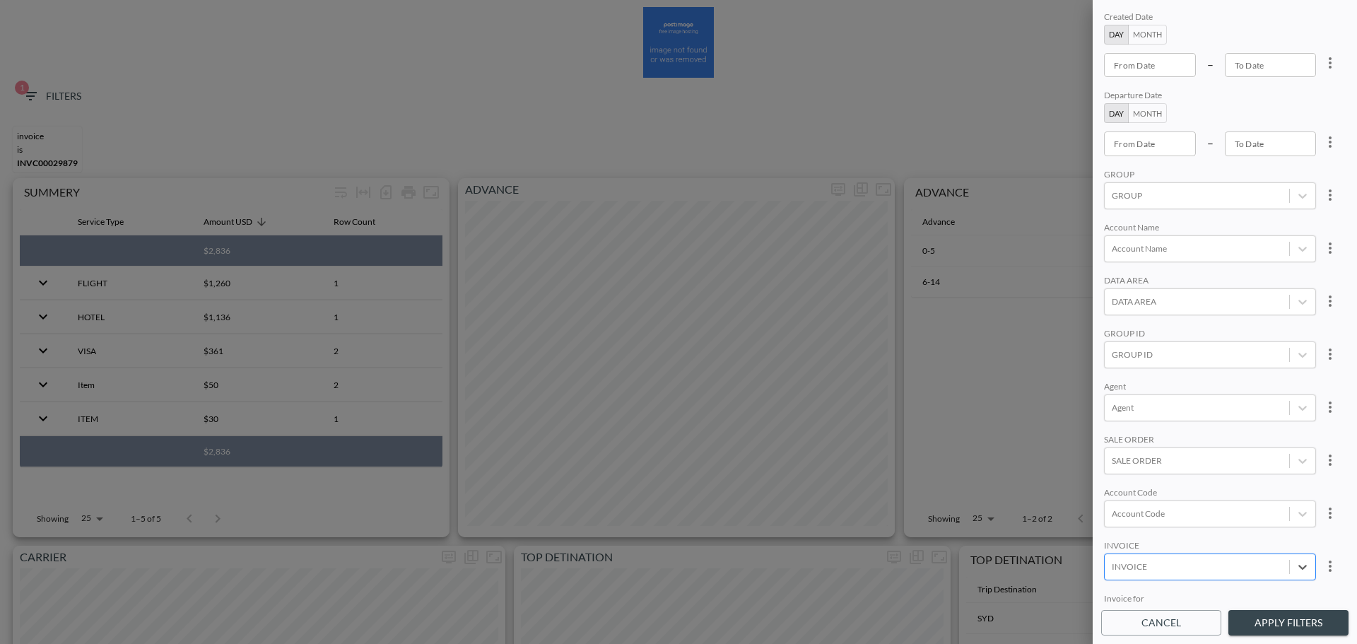
click at [1276, 566] on div at bounding box center [1197, 566] width 170 height 13
paste input "CREI004504"
type input "CREI004504"
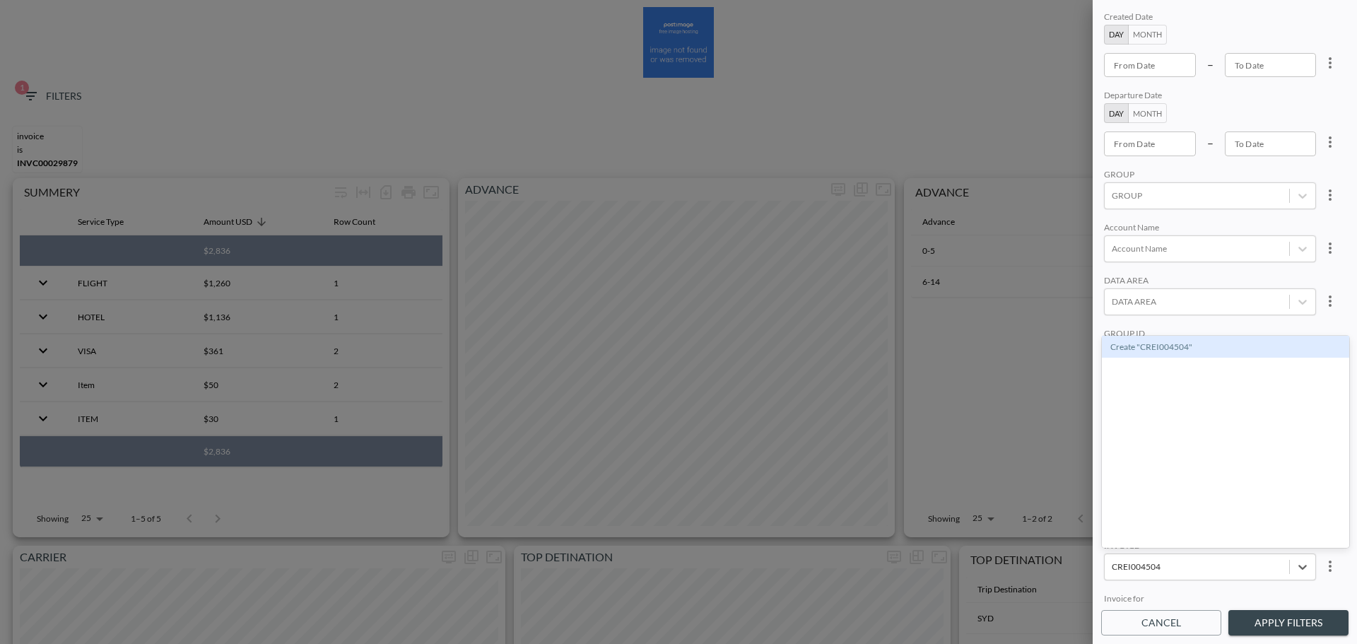
click at [1216, 340] on div "Create "CREI004504"" at bounding box center [1225, 347] width 247 height 22
click at [1271, 625] on button "Apply Filters" at bounding box center [1289, 623] width 120 height 26
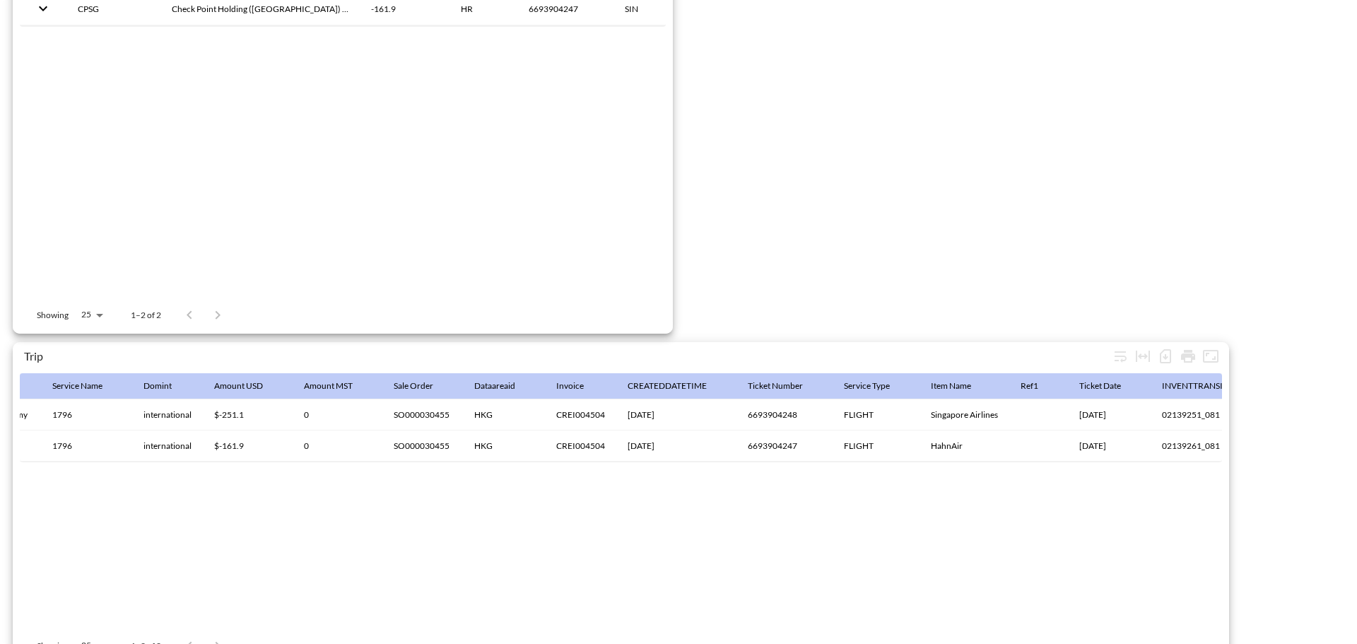
scroll to position [2223, 0]
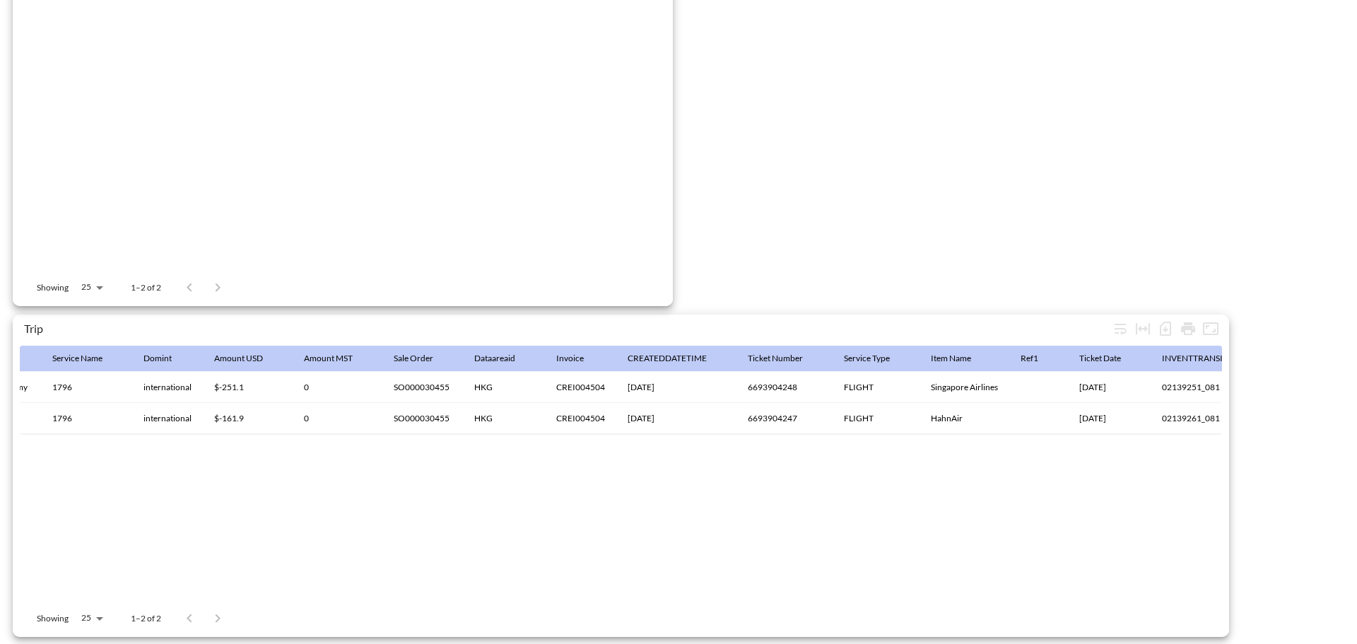
drag, startPoint x: 612, startPoint y: 435, endPoint x: 676, endPoint y: 435, distance: 63.6
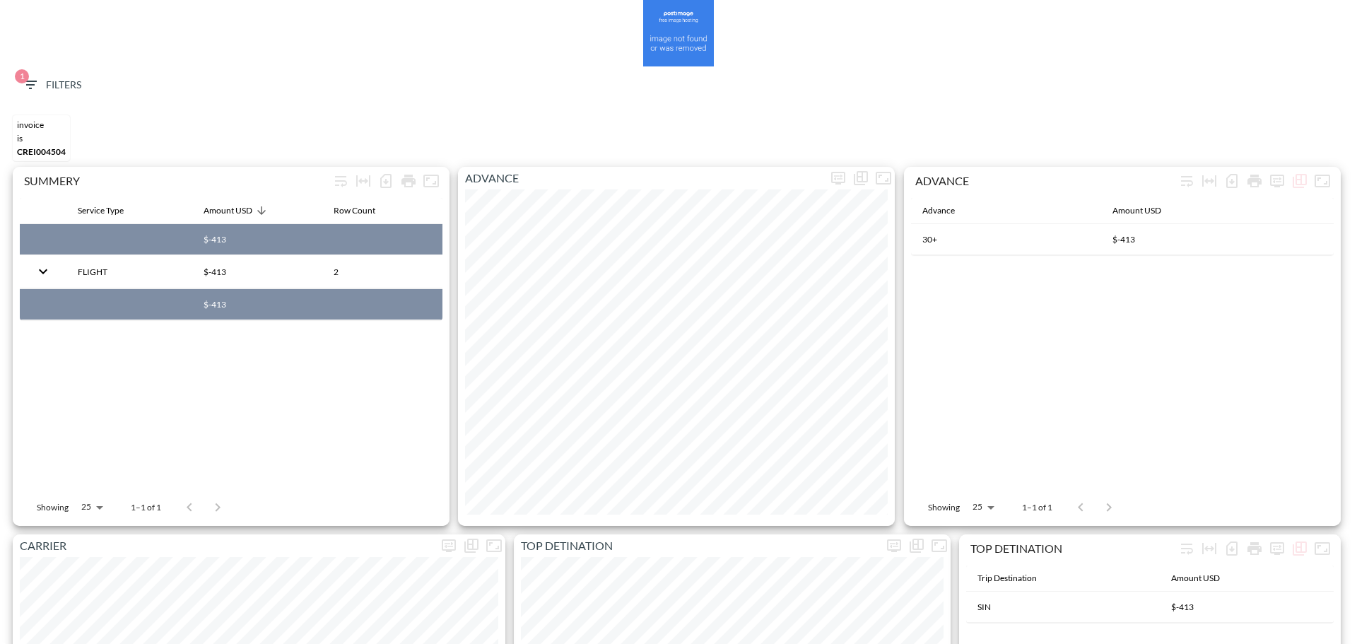
scroll to position [0, 0]
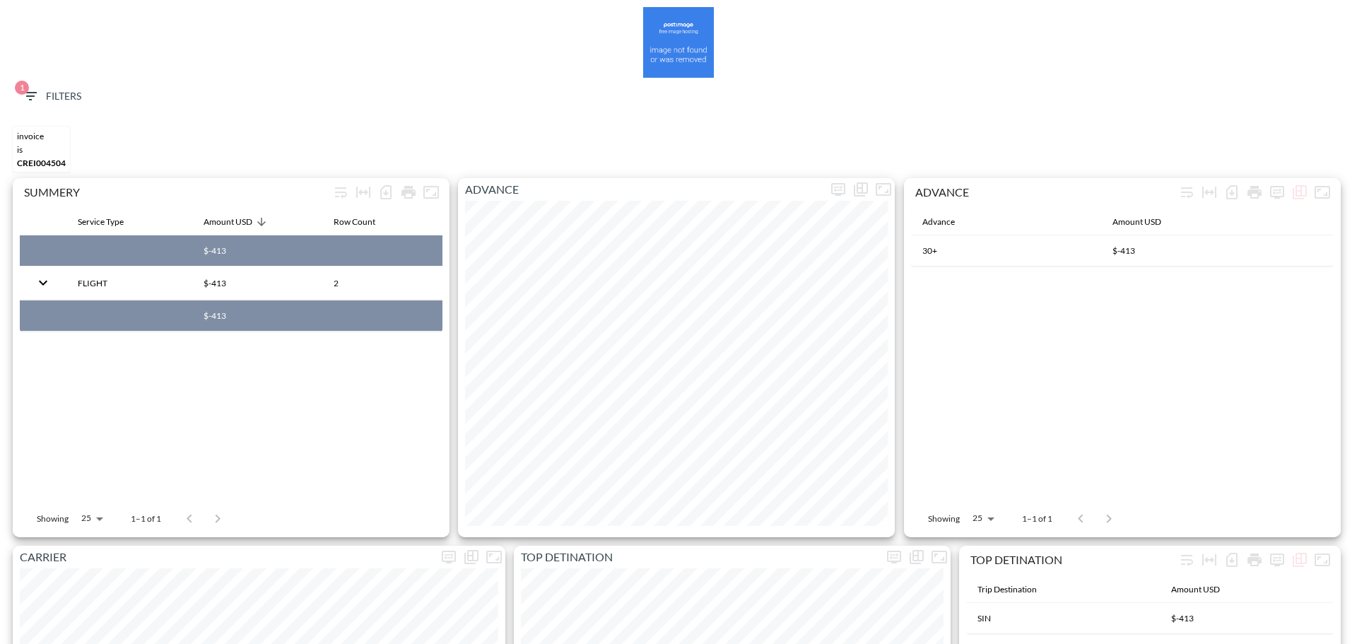
click at [66, 93] on span "1 Filters" at bounding box center [51, 97] width 59 height 18
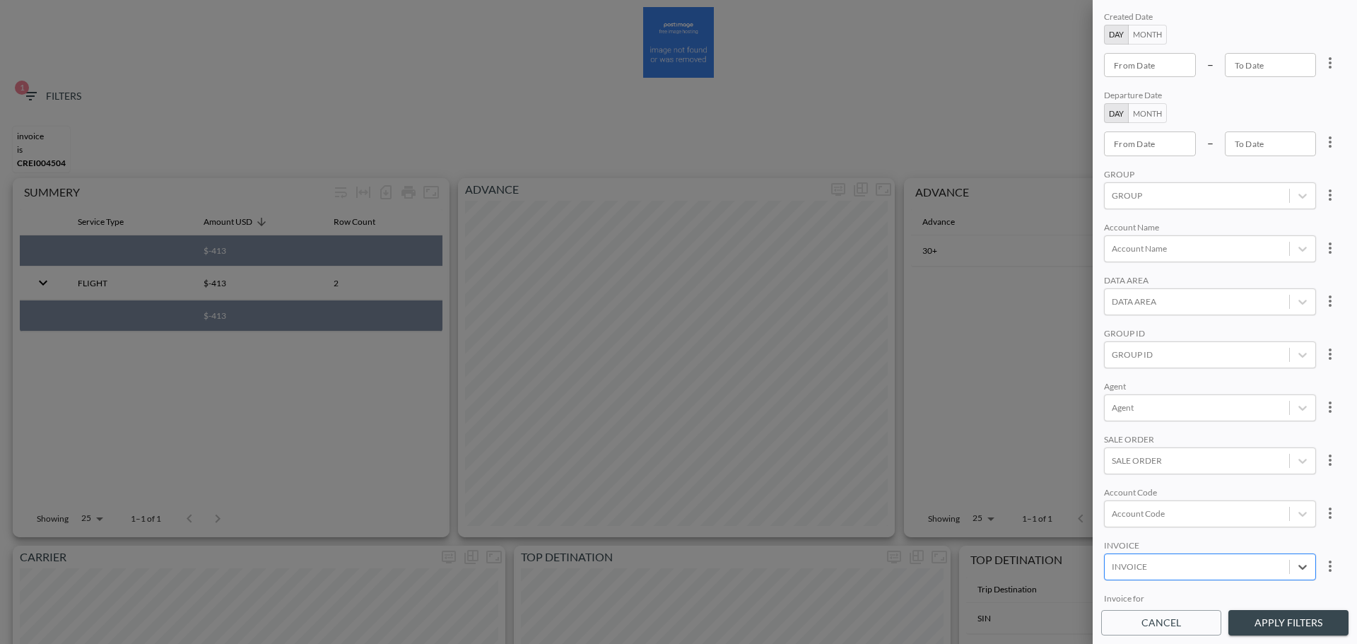
paste input "INVC00036404"
type input "INVC00036404"
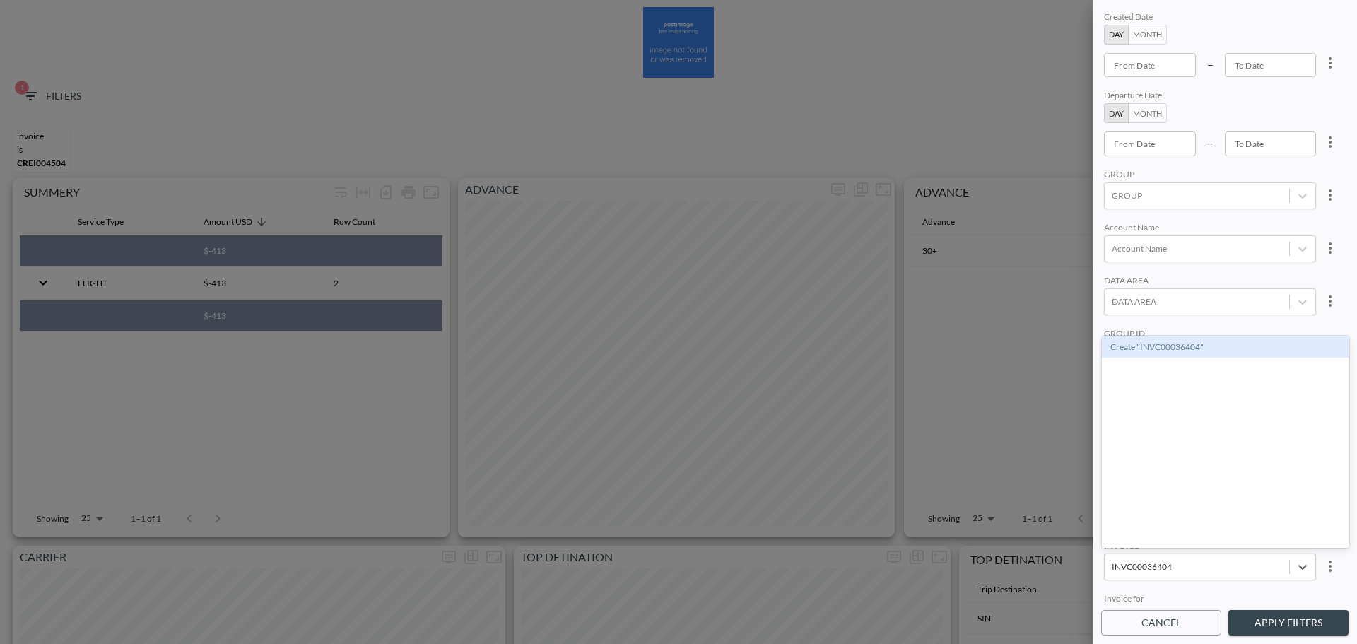
click at [1196, 349] on div "Create "INVC00036404"" at bounding box center [1225, 347] width 247 height 22
click at [1294, 624] on button "Apply Filters" at bounding box center [1289, 623] width 120 height 26
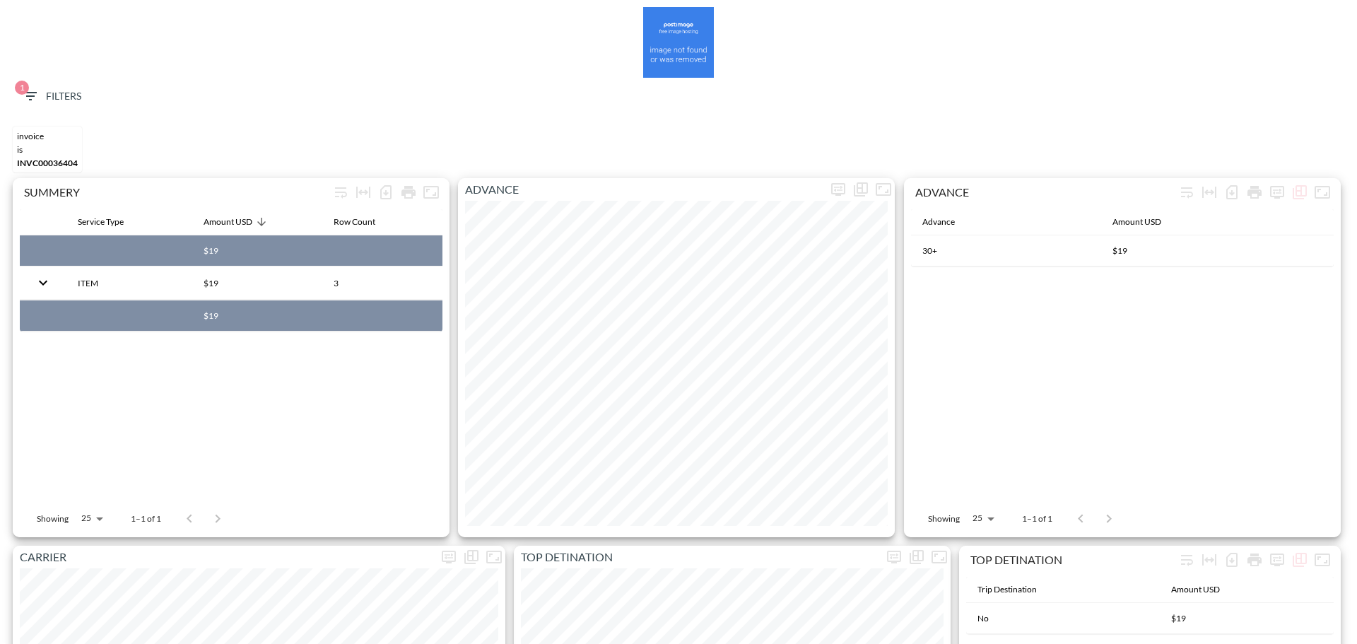
click at [33, 93] on icon "button" at bounding box center [30, 96] width 13 height 8
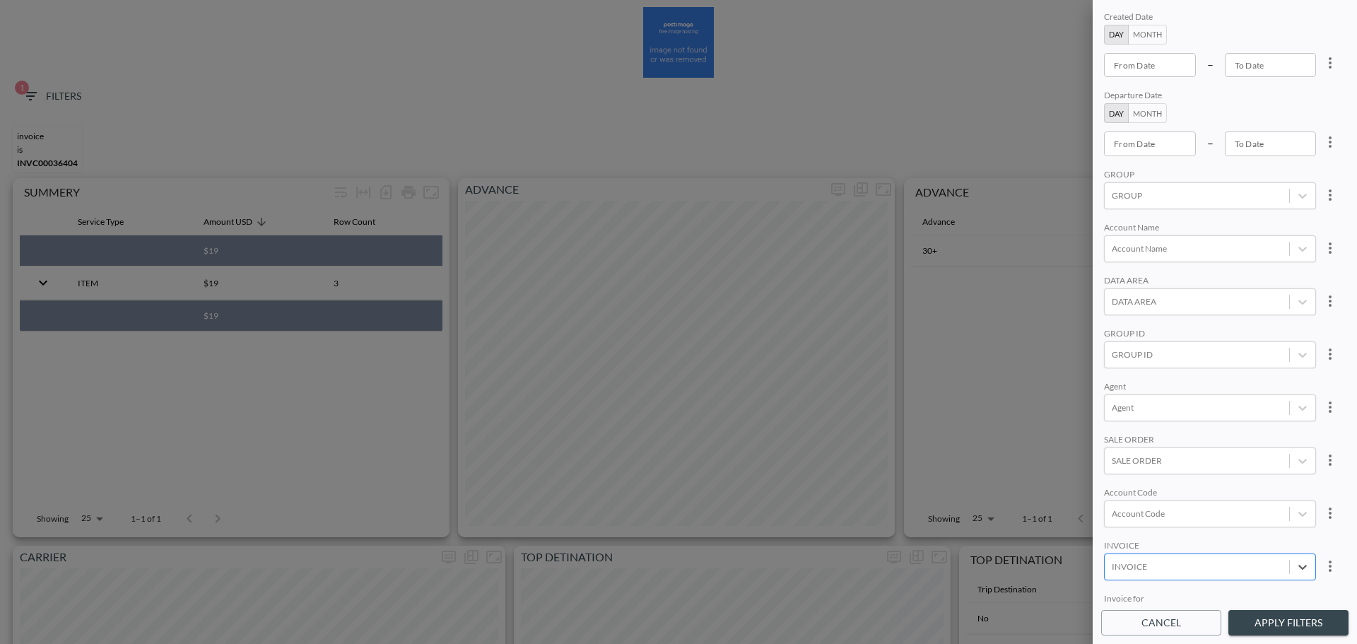
paste input "INVC00034646"
type input "INVC00034646"
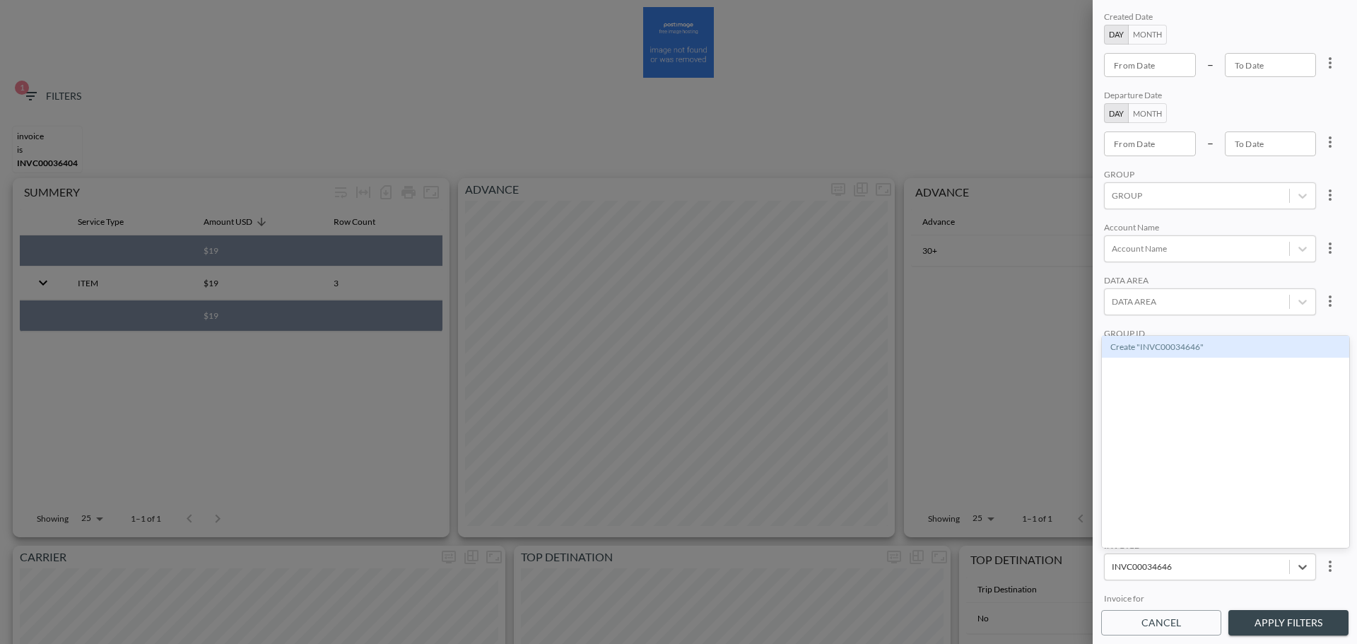
click at [1197, 358] on span "Create "INVC00034646"" at bounding box center [1225, 348] width 247 height 24
click at [1200, 353] on div "Create "INVC00034646"" at bounding box center [1225, 347] width 247 height 22
click at [1294, 621] on button "Apply Filters" at bounding box center [1289, 623] width 120 height 26
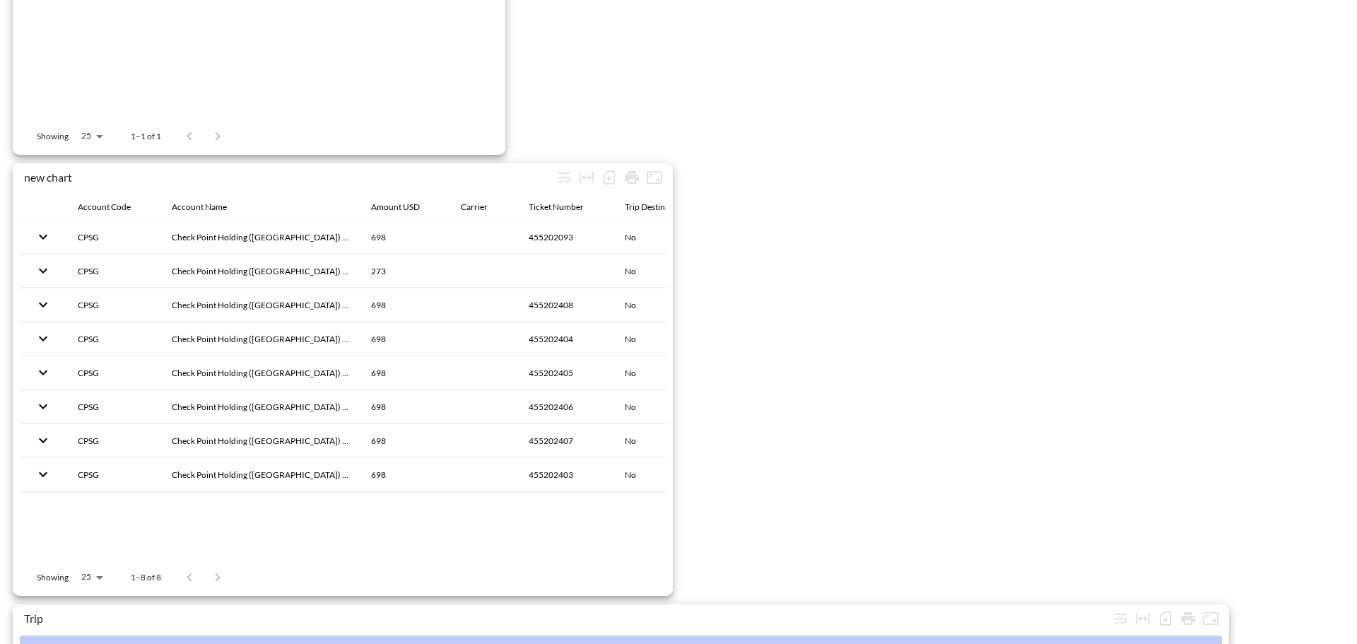
scroll to position [2223, 0]
